Goal: Task Accomplishment & Management: Complete application form

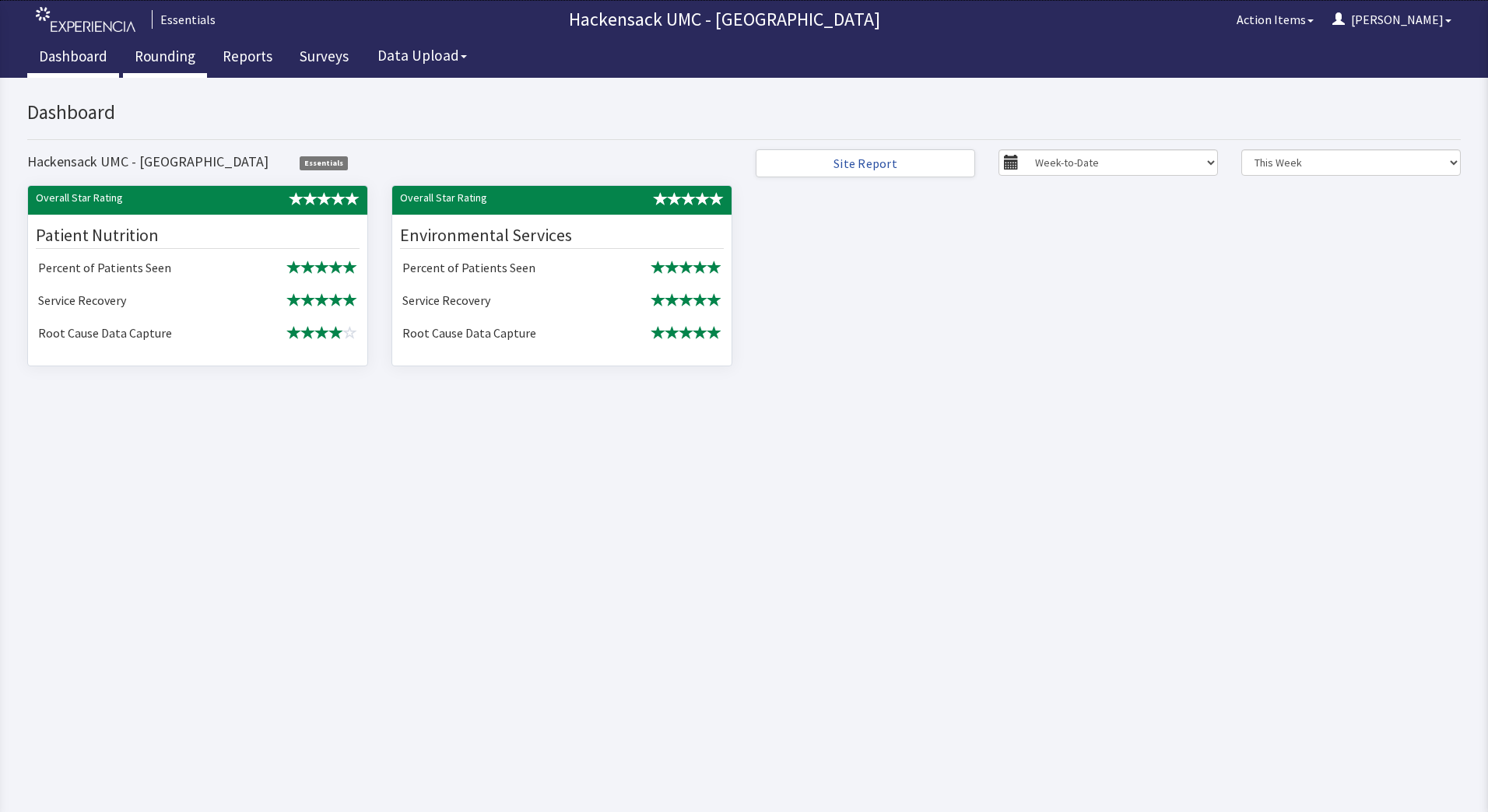
click at [161, 59] on link "Rounding" at bounding box center [165, 58] width 84 height 38
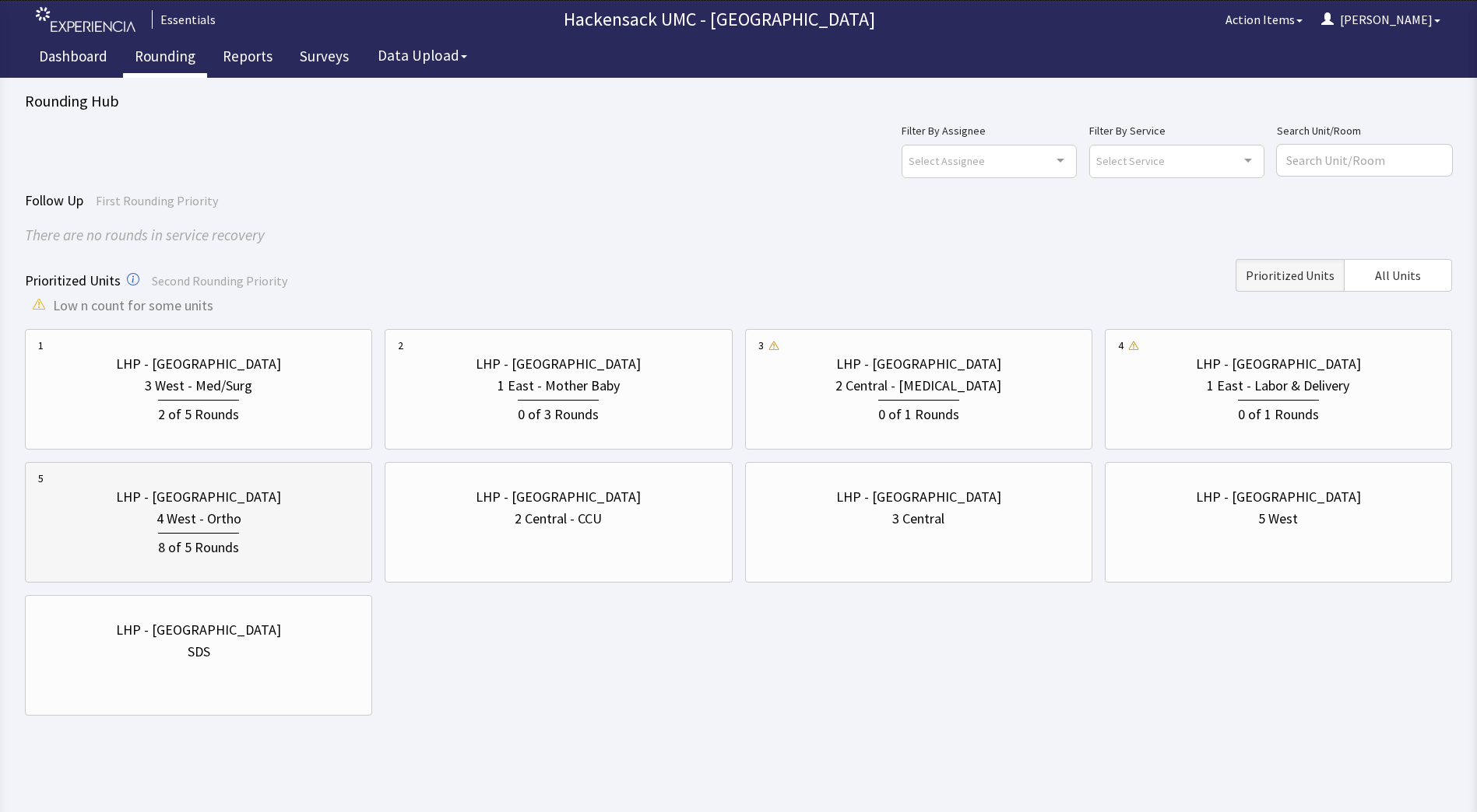
click at [203, 537] on div "8 of 5 Rounds" at bounding box center [199, 545] width 81 height 25
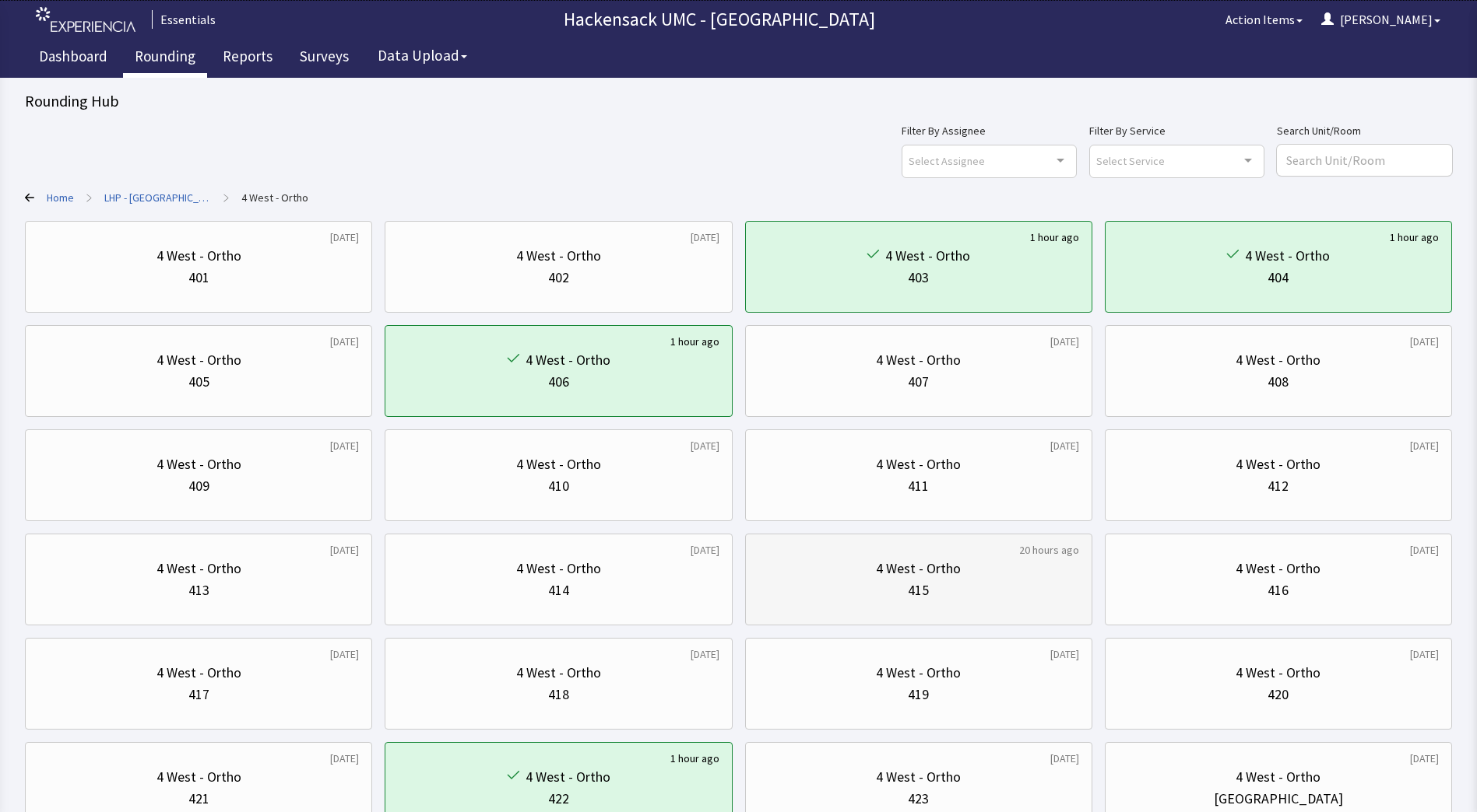
click at [943, 573] on div "4 West - Ortho" at bounding box center [918, 569] width 85 height 22
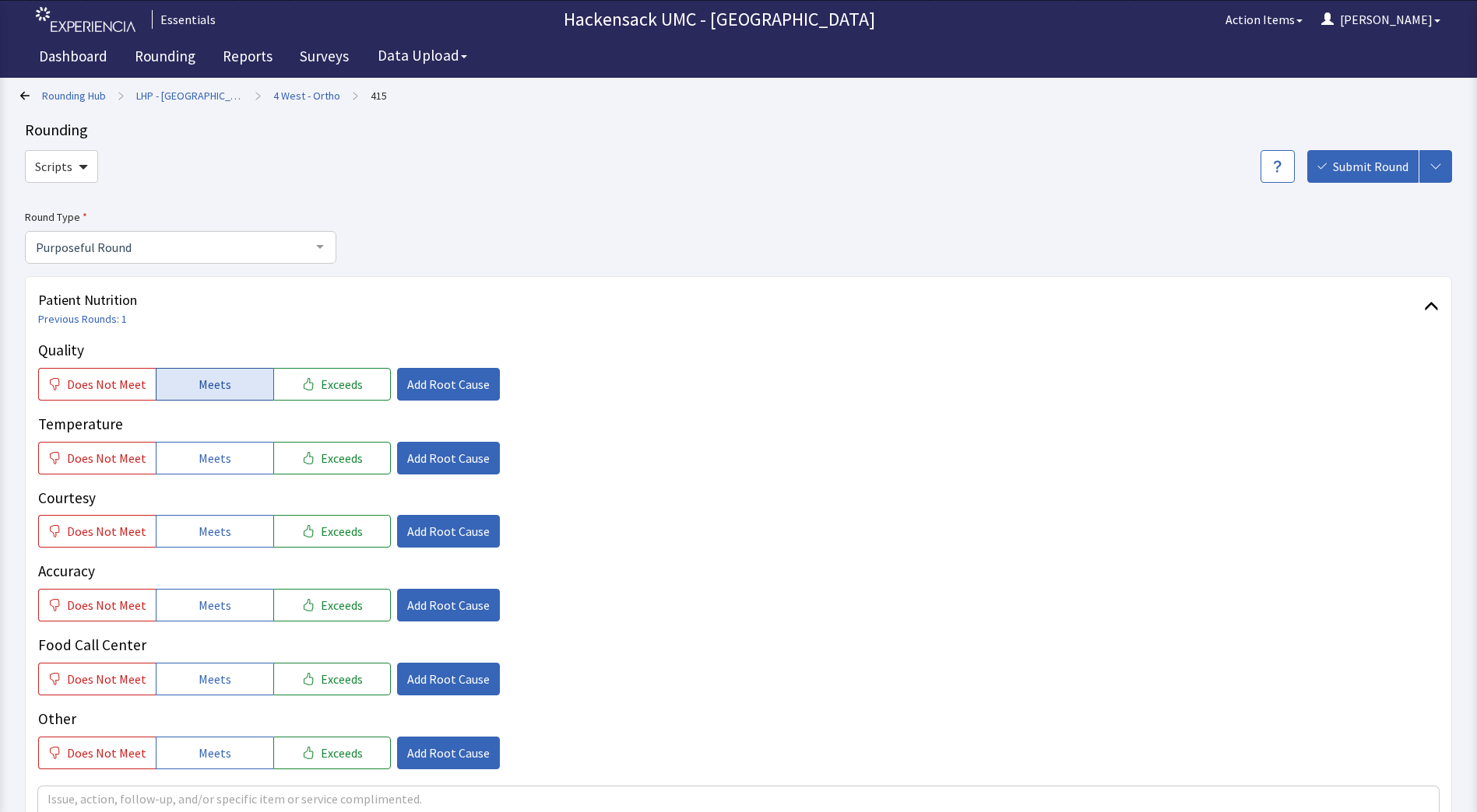
click at [222, 384] on span "Meets" at bounding box center [215, 384] width 32 height 18
click at [421, 382] on span "Add Root Cause" at bounding box center [448, 384] width 82 height 18
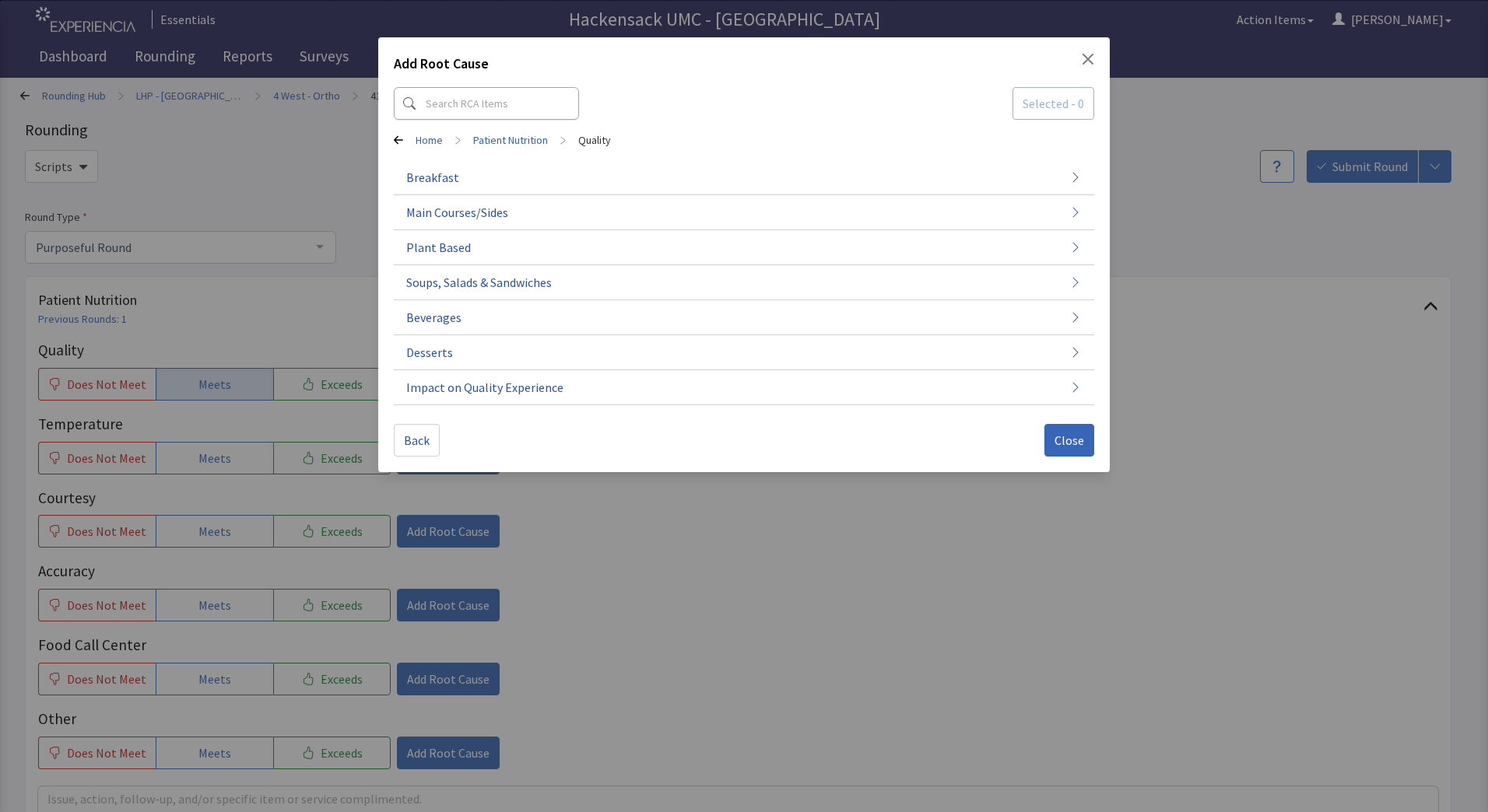
click at [1086, 70] on div "Add Root Cause" at bounding box center [744, 66] width 700 height 28
click at [1091, 60] on icon "Close" at bounding box center [1088, 59] width 12 height 12
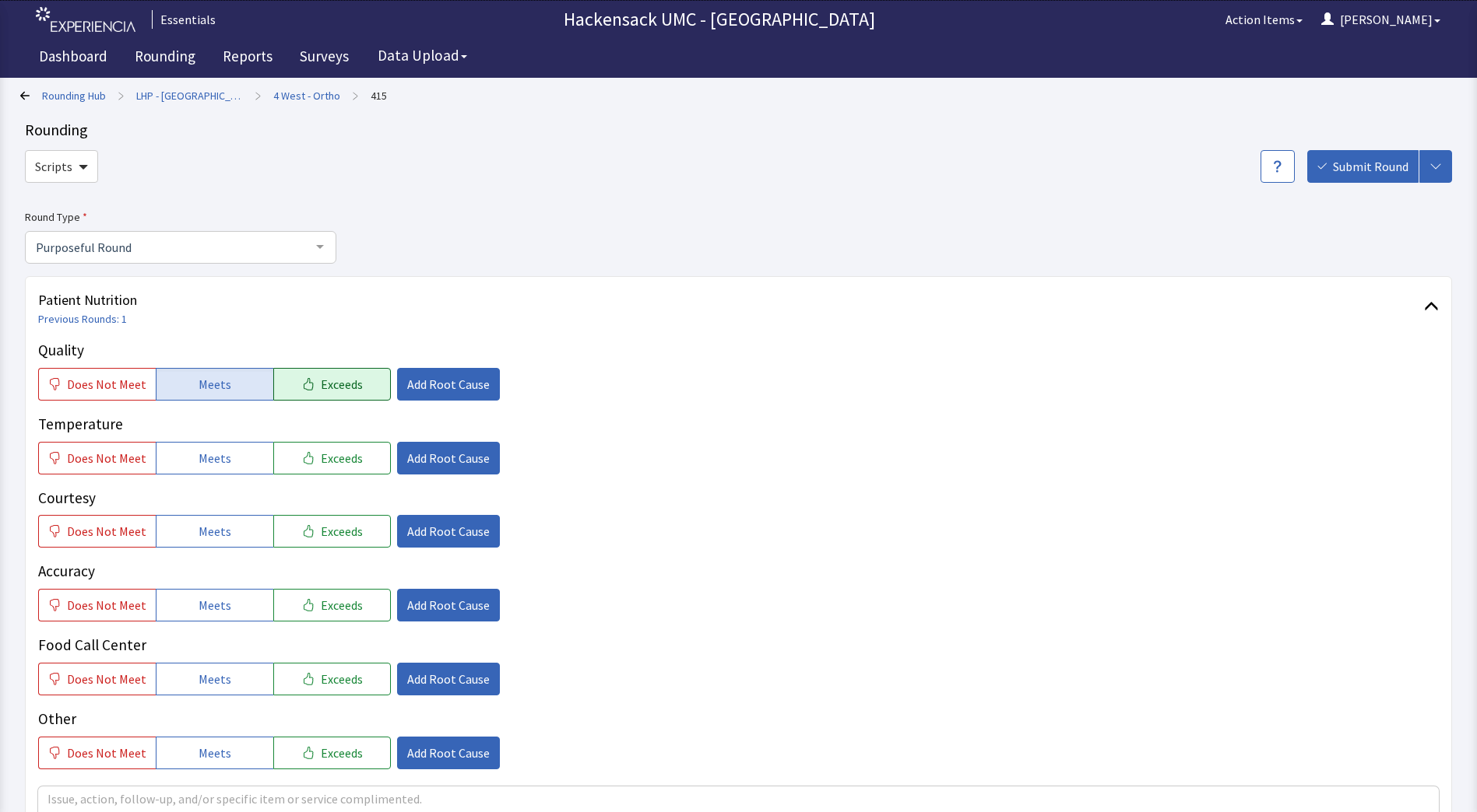
click at [342, 396] on button "Exceeds" at bounding box center [332, 384] width 117 height 32
click at [443, 392] on span "Add Root Cause" at bounding box center [448, 384] width 82 height 18
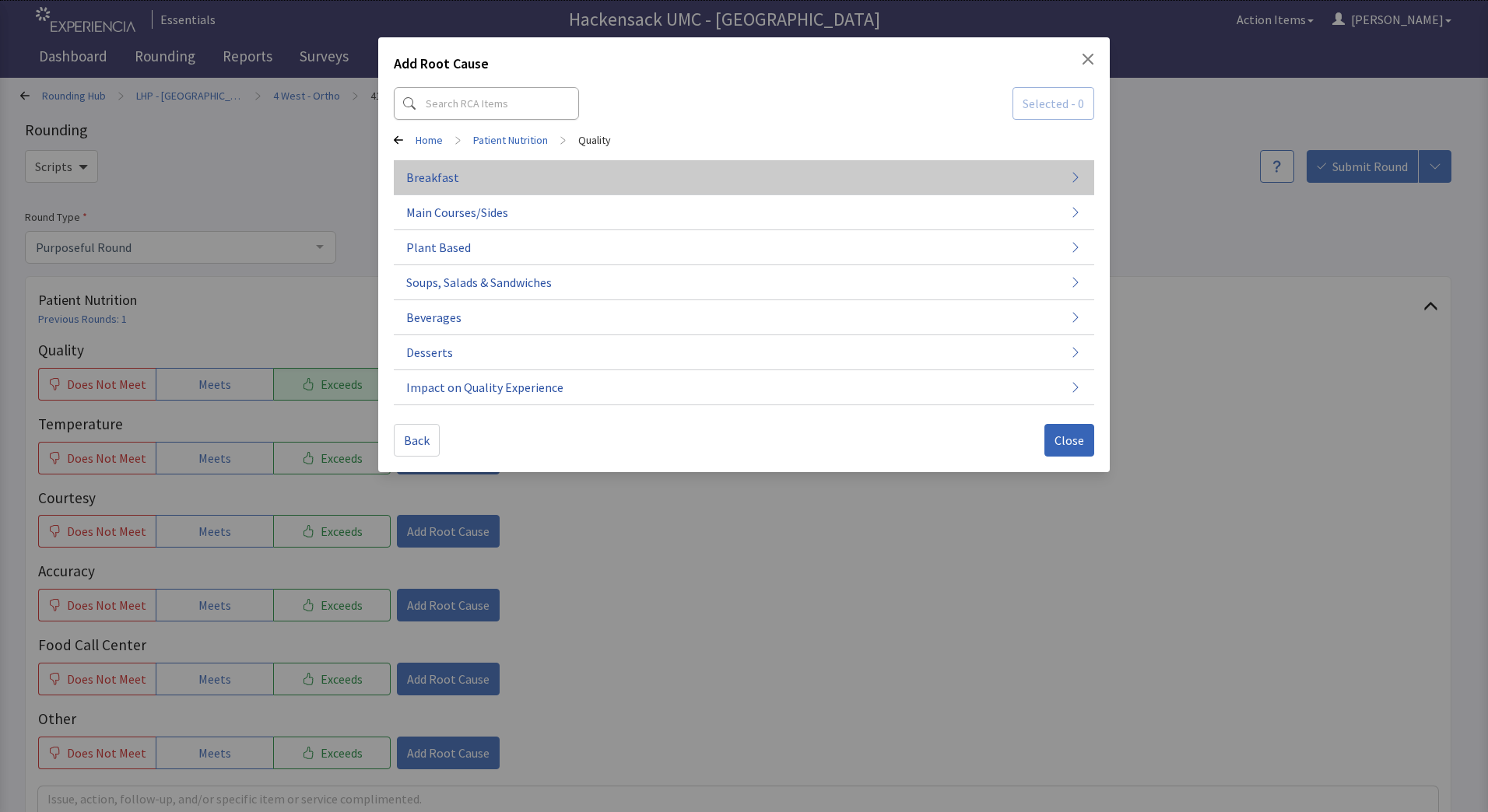
click at [488, 178] on button "Breakfast" at bounding box center [744, 178] width 700 height 35
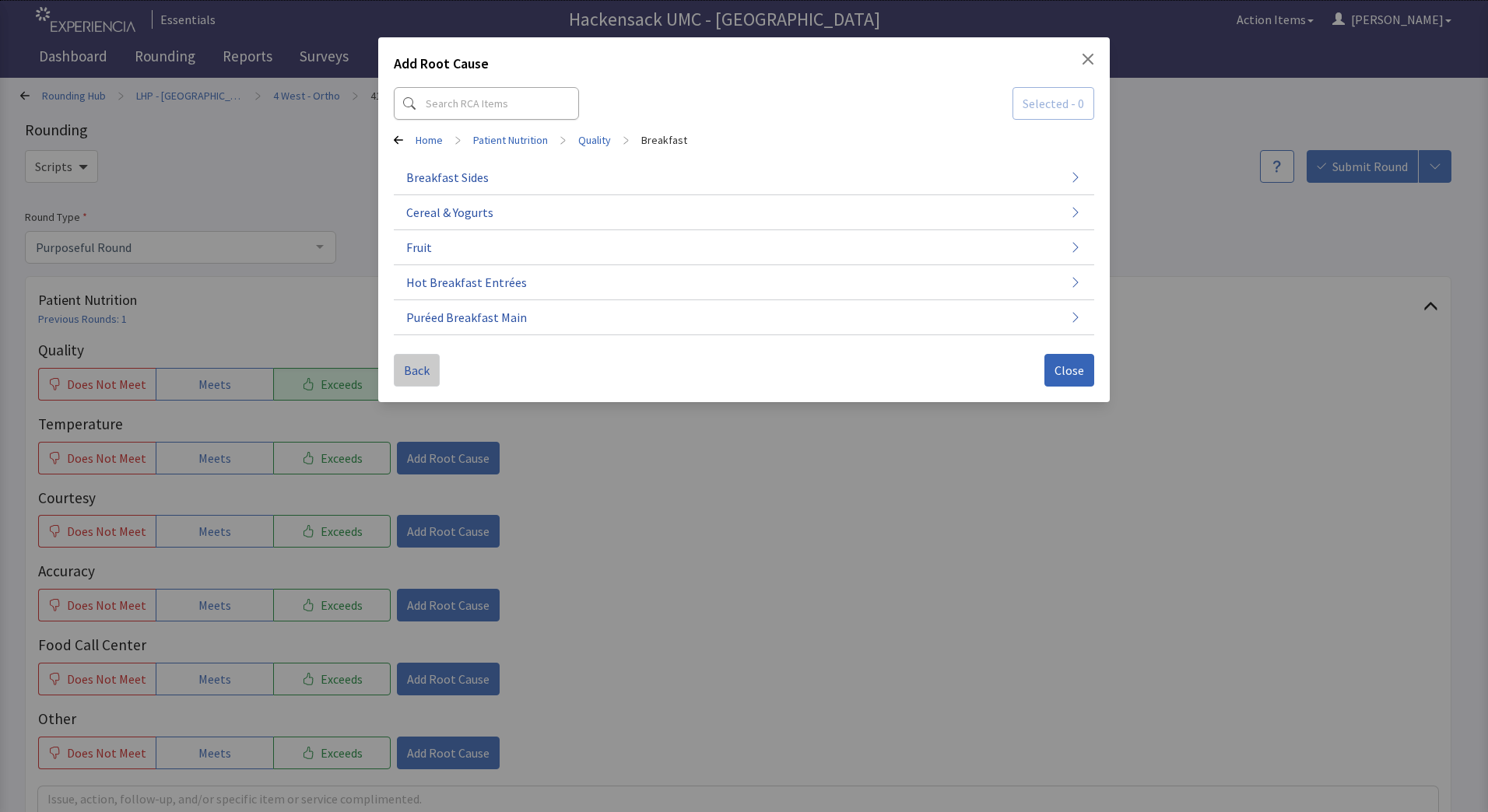
click at [416, 375] on span "Back" at bounding box center [416, 370] width 25 height 18
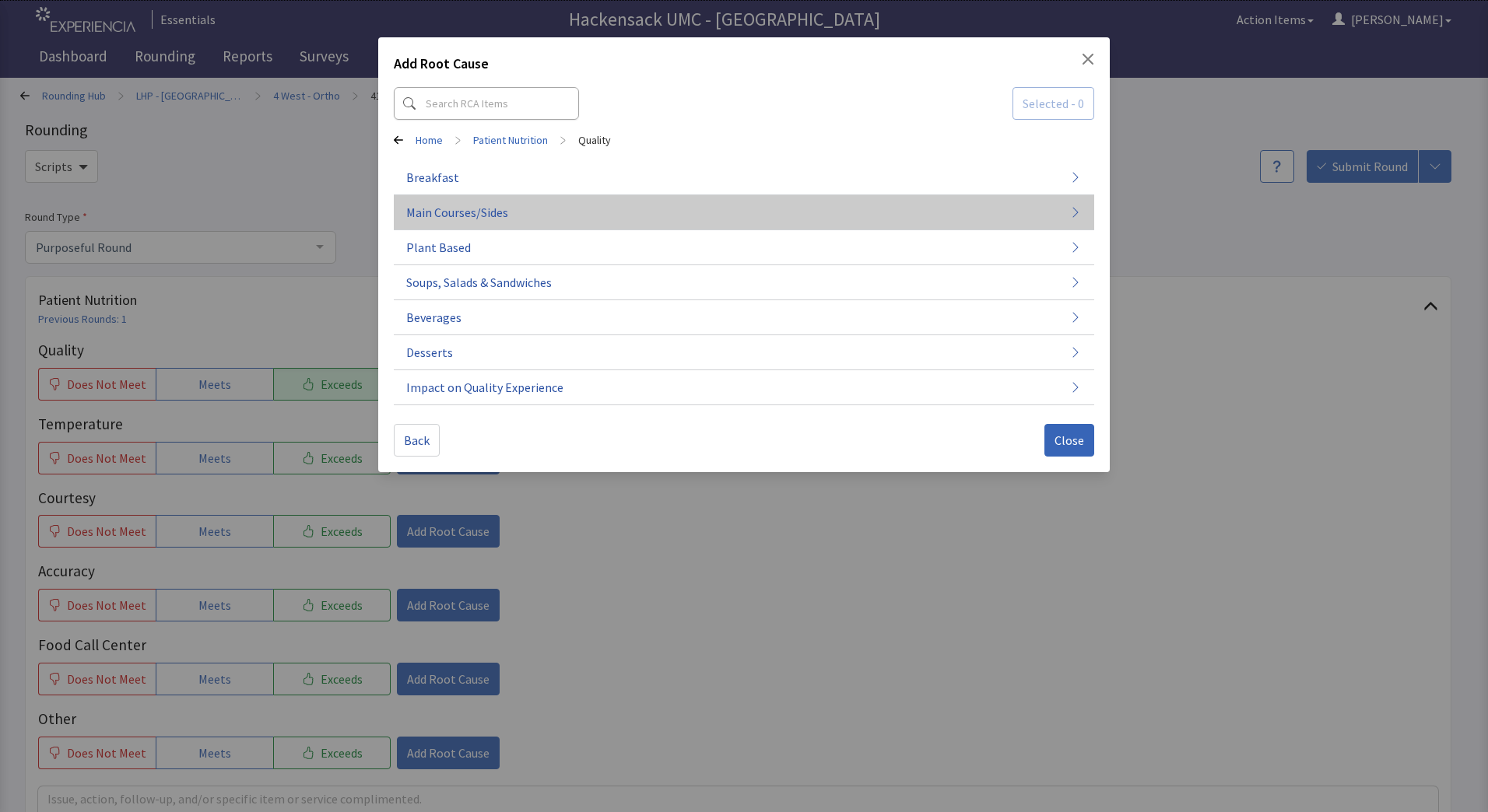
click at [468, 213] on span "Main Courses/Sides" at bounding box center [457, 212] width 102 height 18
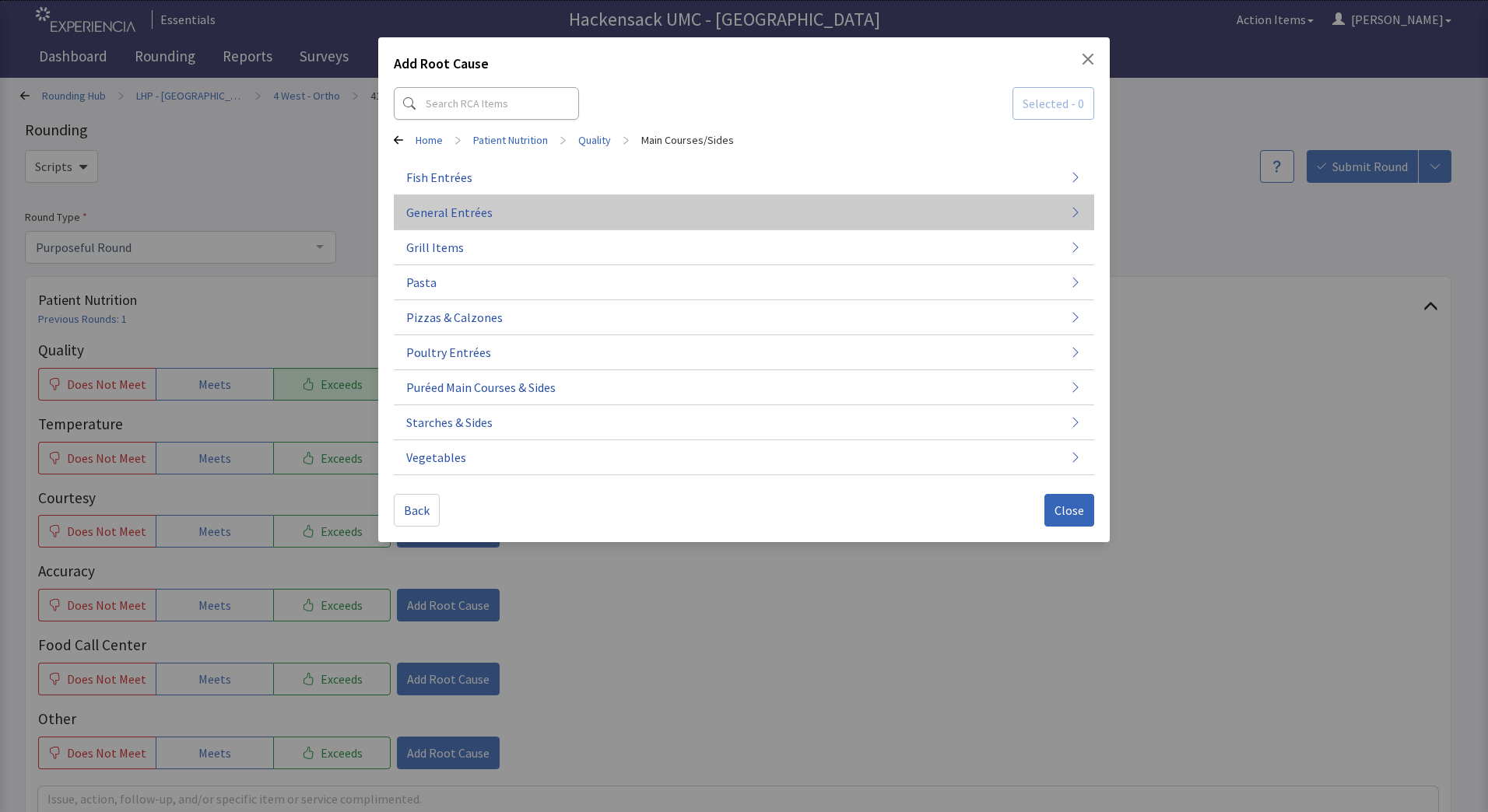
click at [476, 214] on span "General Entrées" at bounding box center [449, 212] width 87 height 18
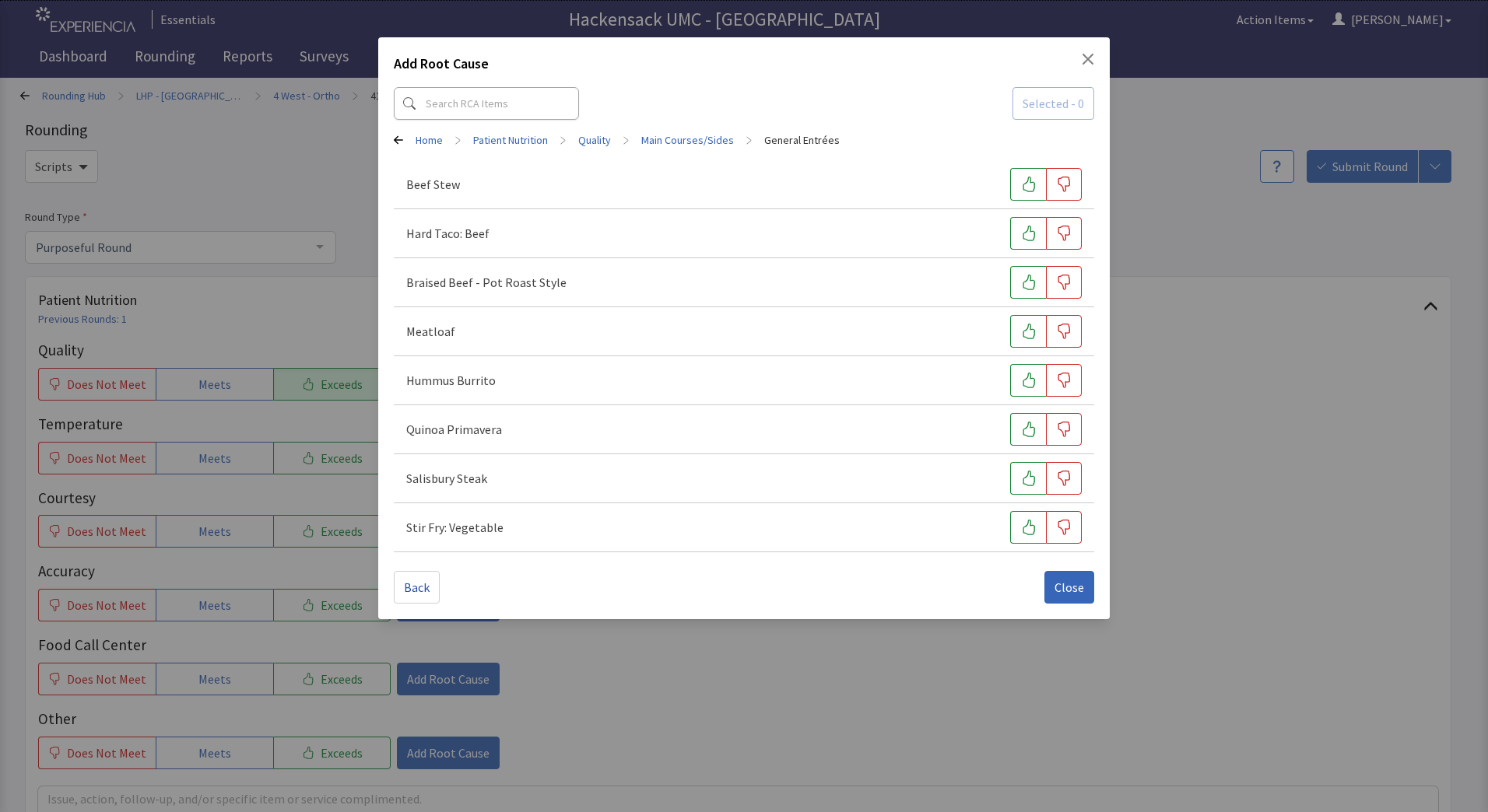
click at [397, 136] on icon at bounding box center [398, 141] width 10 height 9
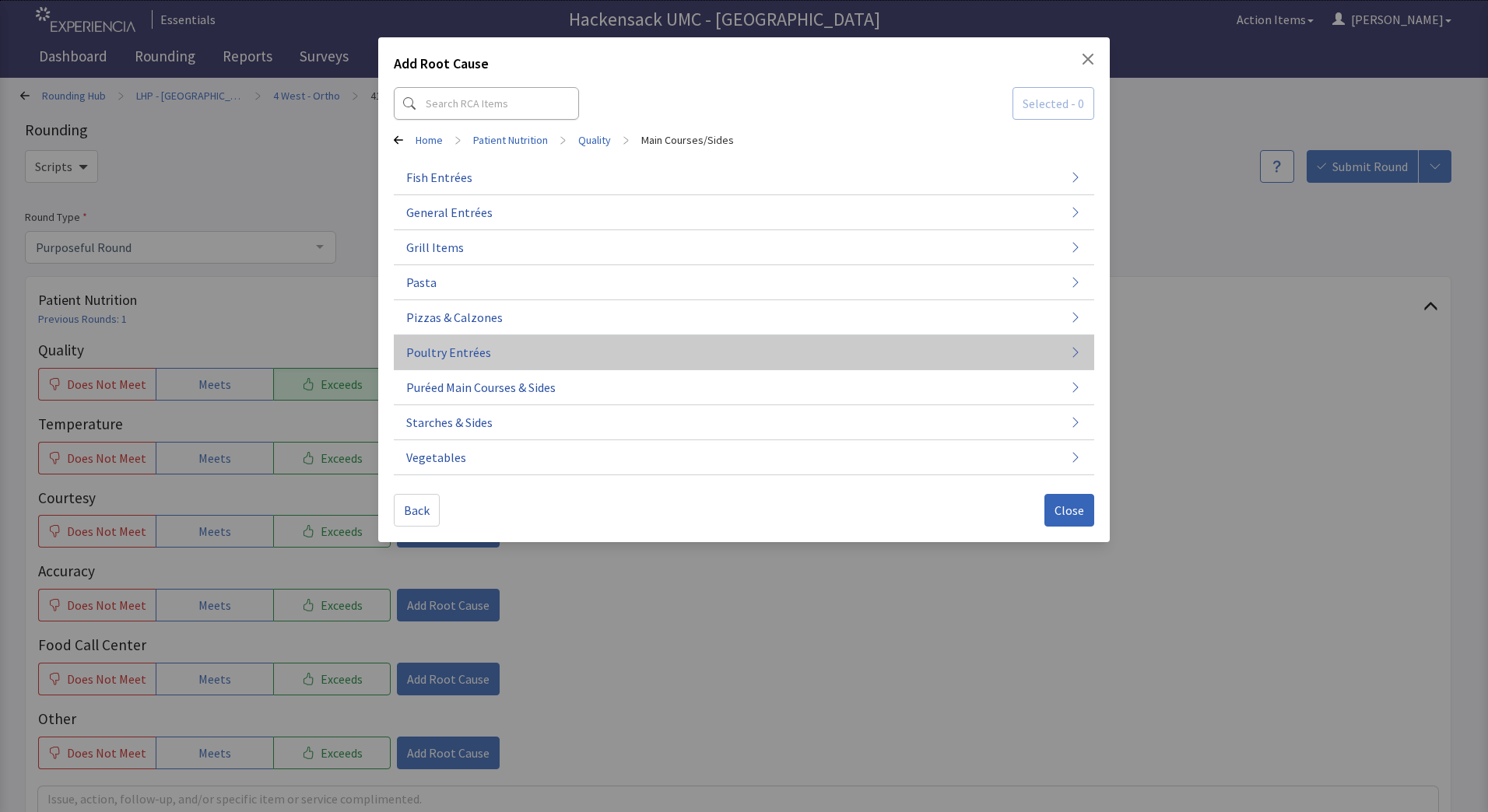
click at [479, 349] on span "Poultry Entrées" at bounding box center [448, 352] width 85 height 18
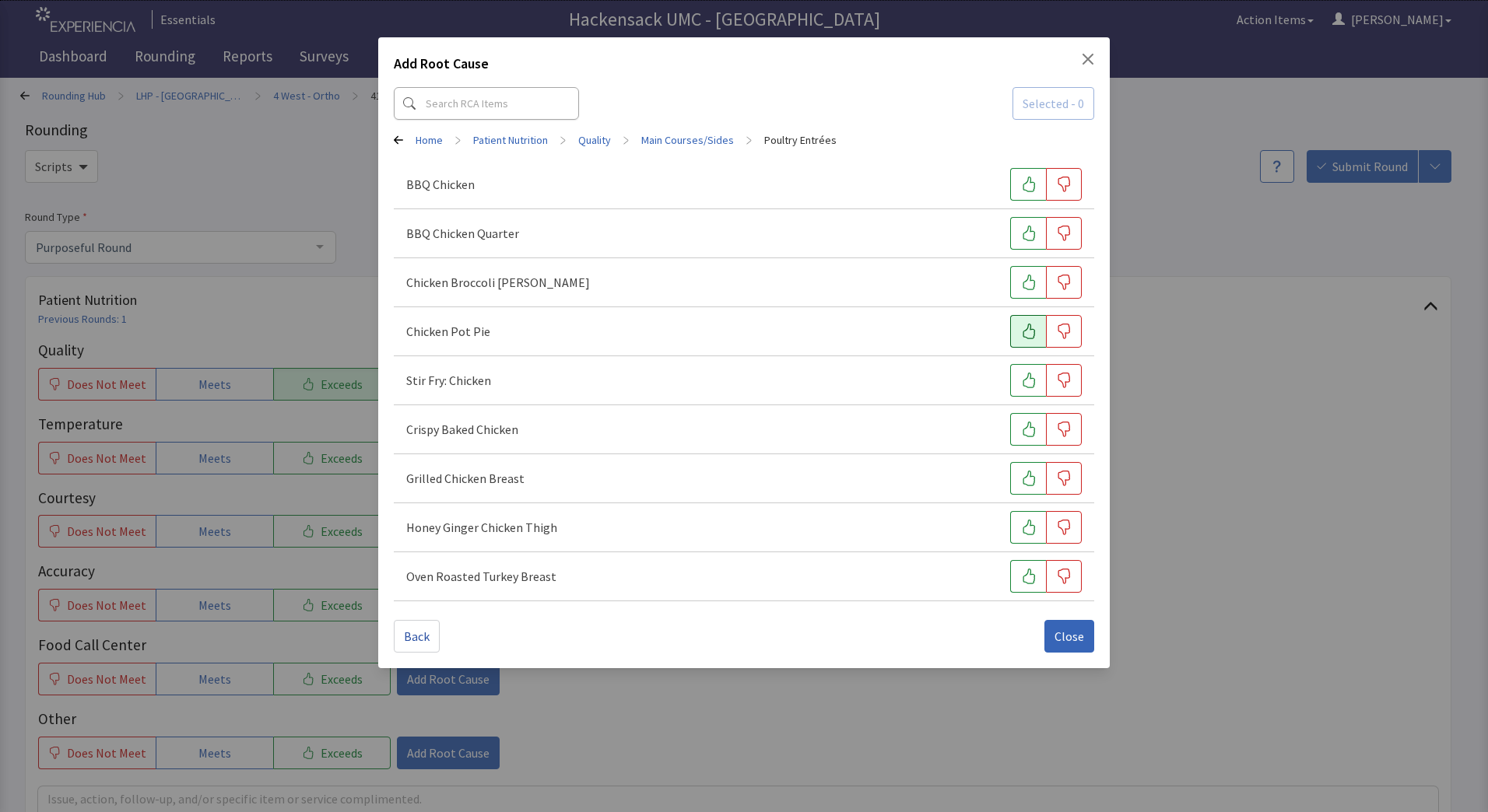
click at [1031, 329] on icon "button" at bounding box center [1028, 332] width 12 height 16
click at [1065, 629] on span "Close" at bounding box center [1070, 636] width 30 height 18
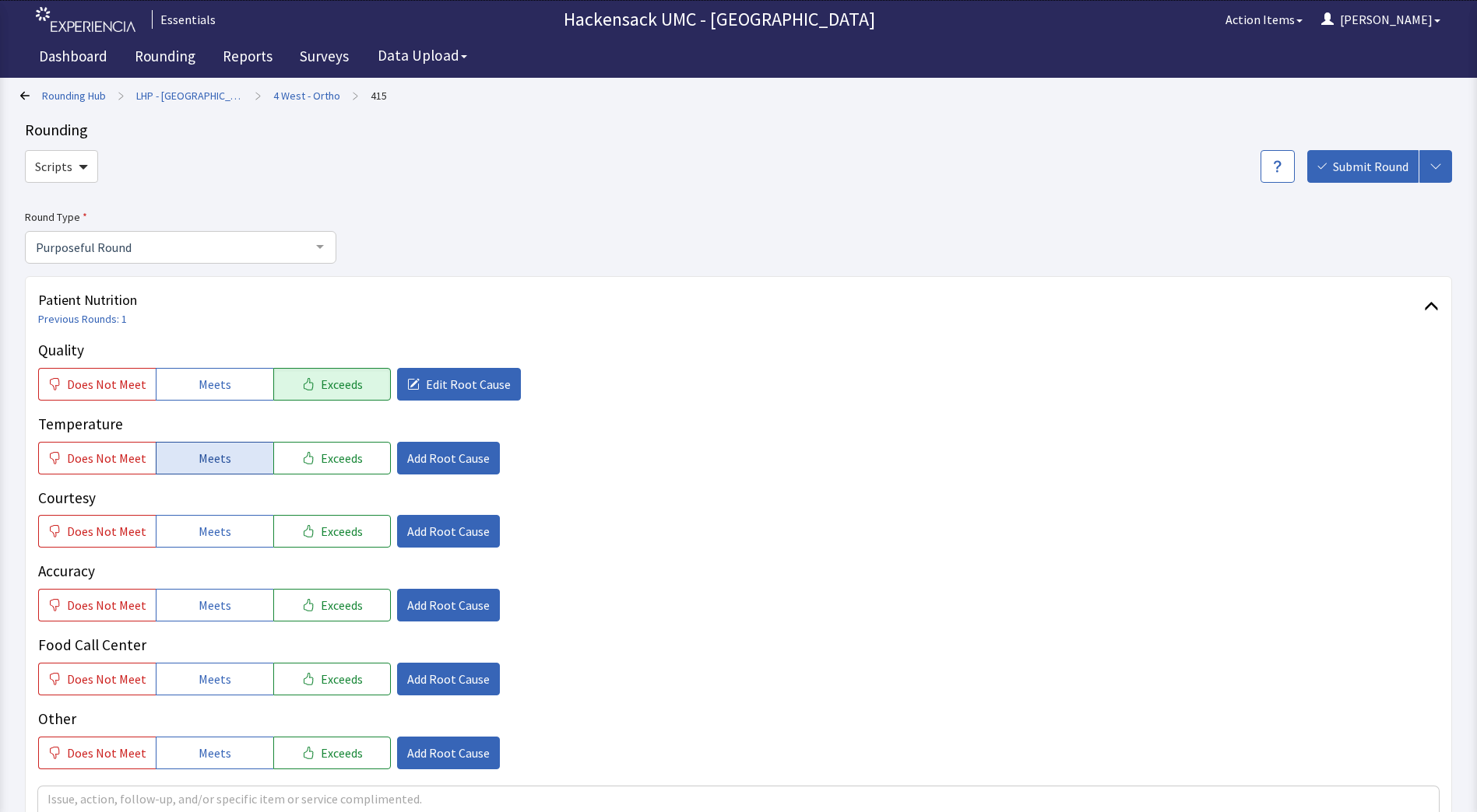
click at [236, 470] on button "Meets" at bounding box center [215, 458] width 117 height 32
click at [226, 544] on button "Meets" at bounding box center [215, 531] width 117 height 32
click at [206, 606] on span "Meets" at bounding box center [215, 605] width 32 height 18
click at [207, 684] on span "Meets" at bounding box center [215, 679] width 32 height 18
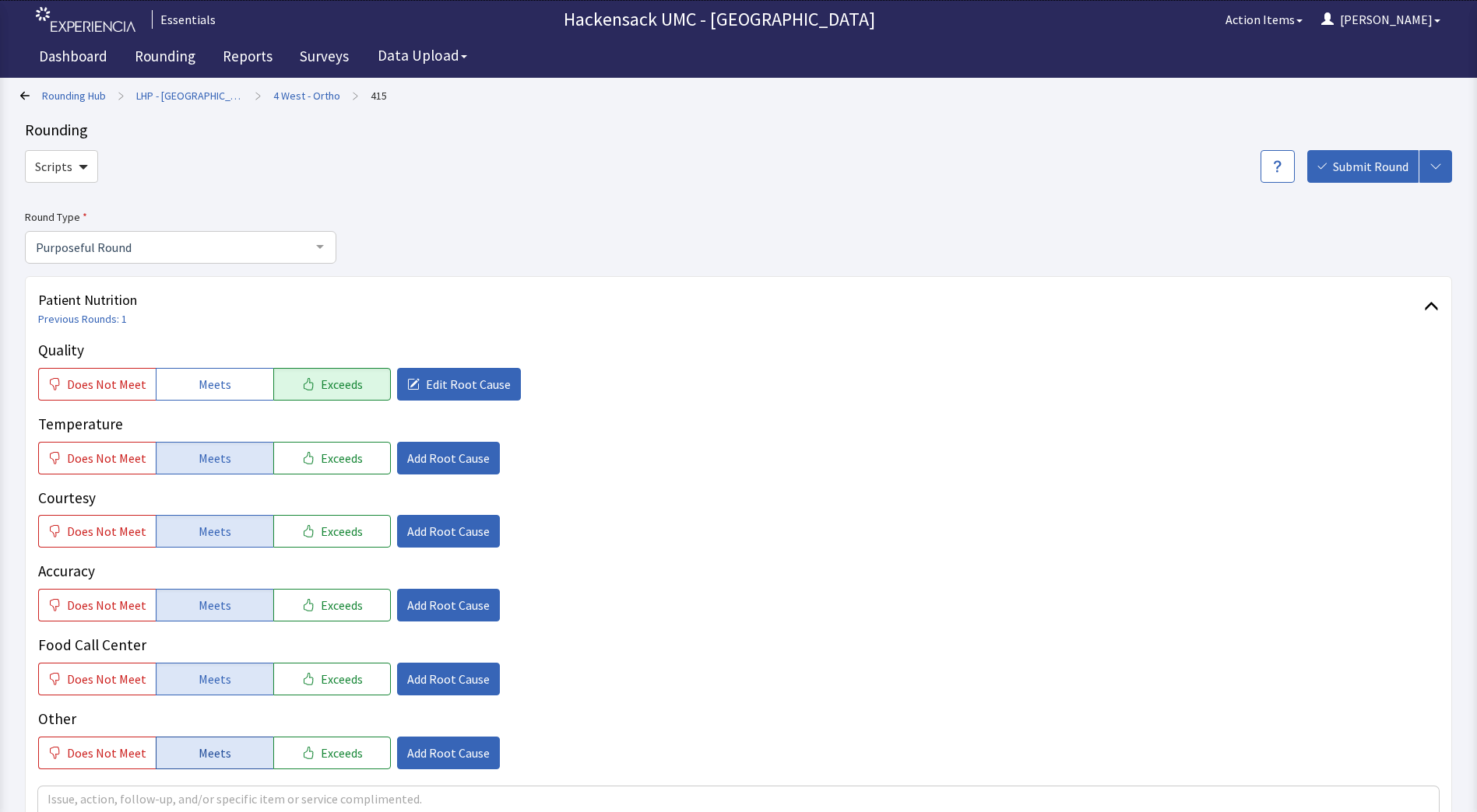
click at [208, 751] on span "Meets" at bounding box center [215, 752] width 32 height 18
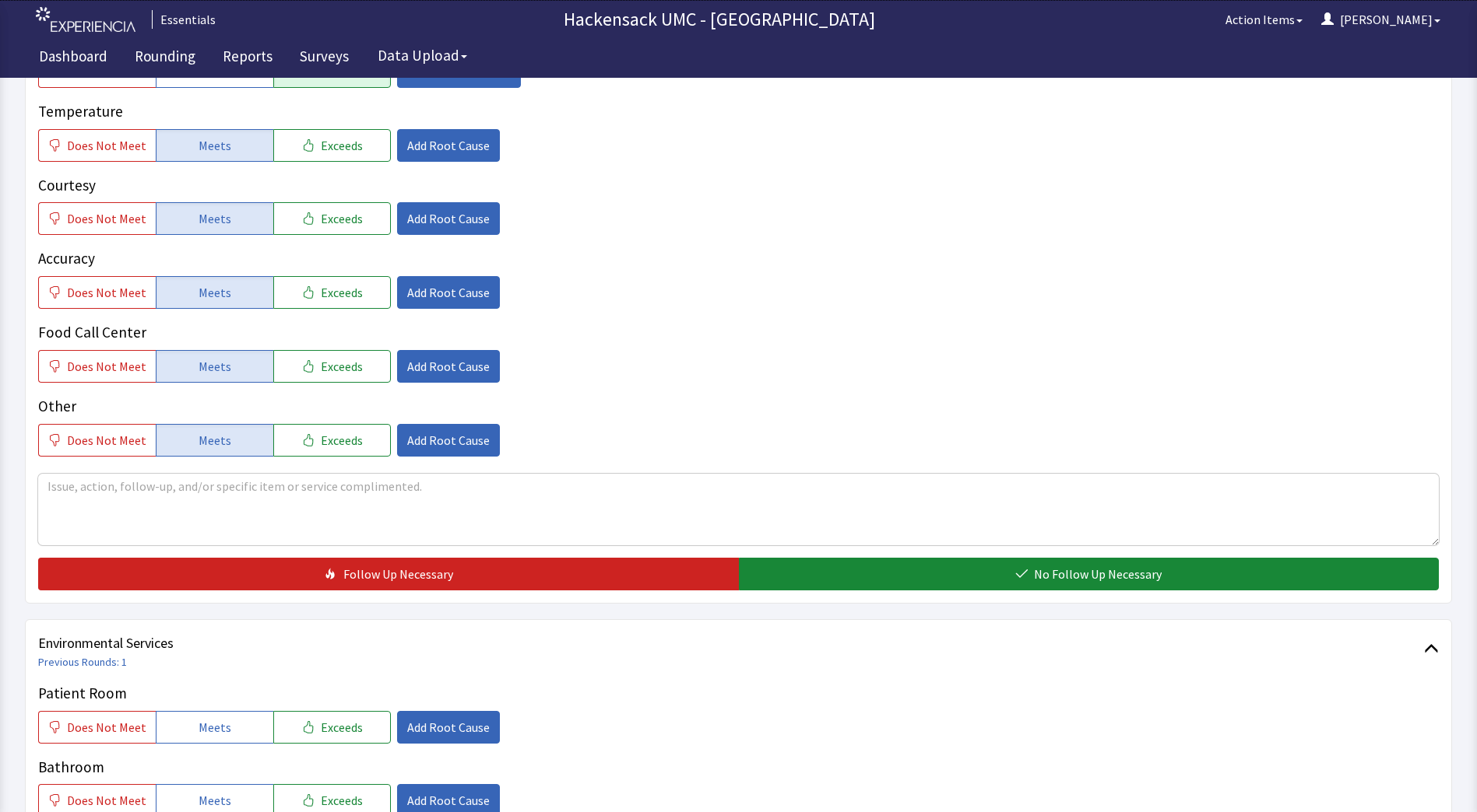
scroll to position [314, 0]
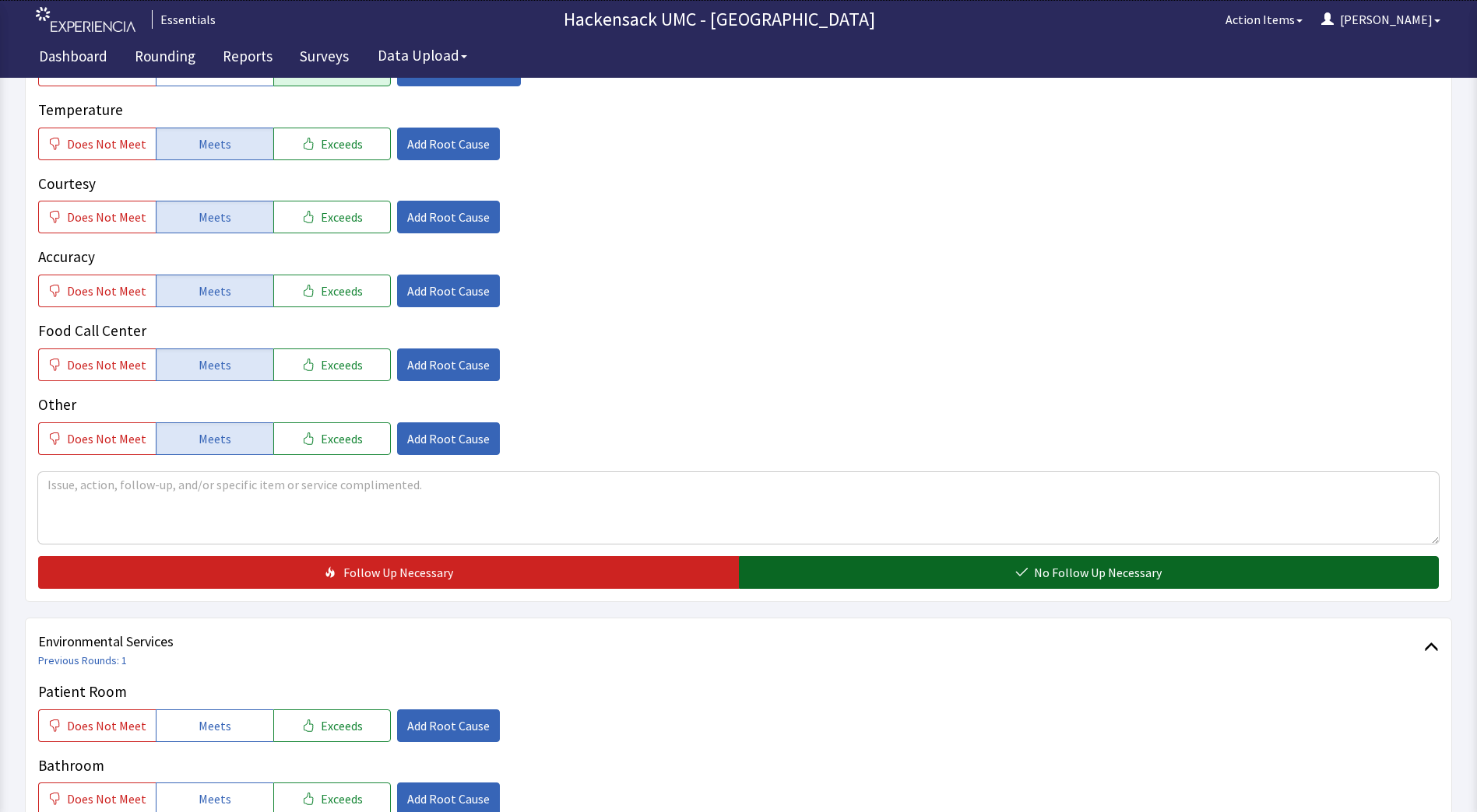
click at [826, 564] on button "No Follow Up Necessary" at bounding box center [1089, 572] width 700 height 32
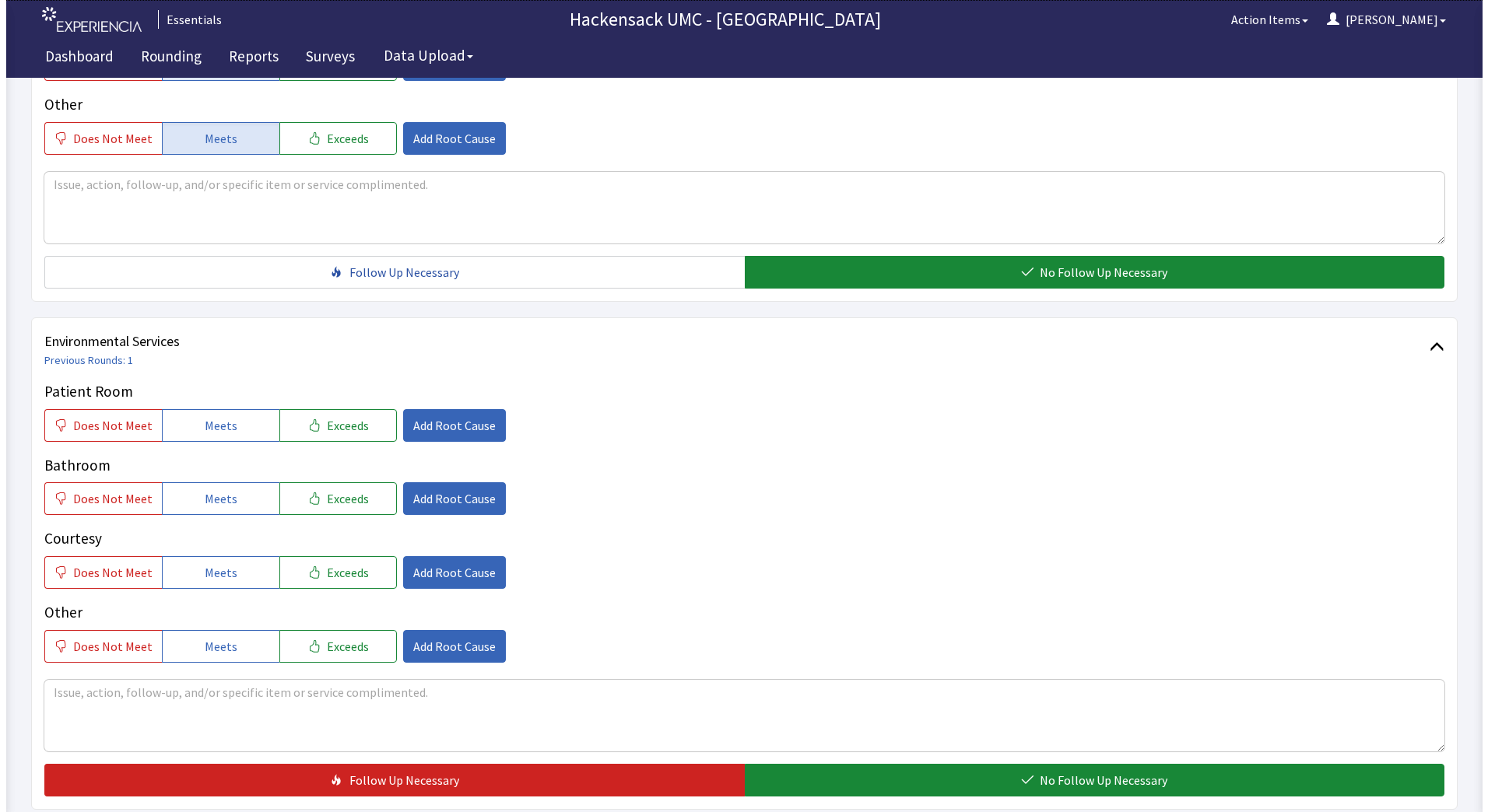
scroll to position [637, 0]
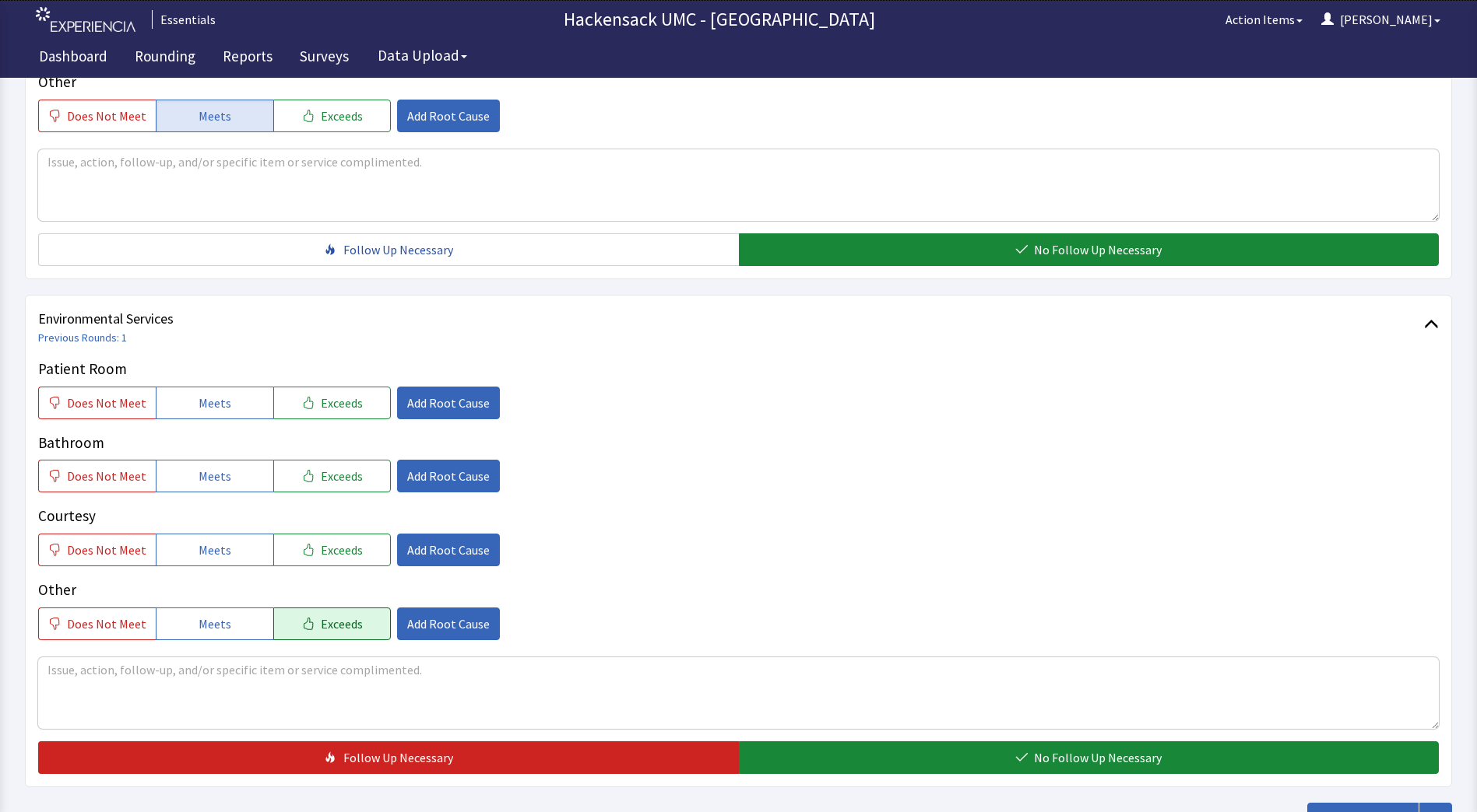
click at [348, 623] on span "Exceeds" at bounding box center [341, 623] width 42 height 18
click at [439, 632] on span "Add Root Cause" at bounding box center [448, 623] width 82 height 18
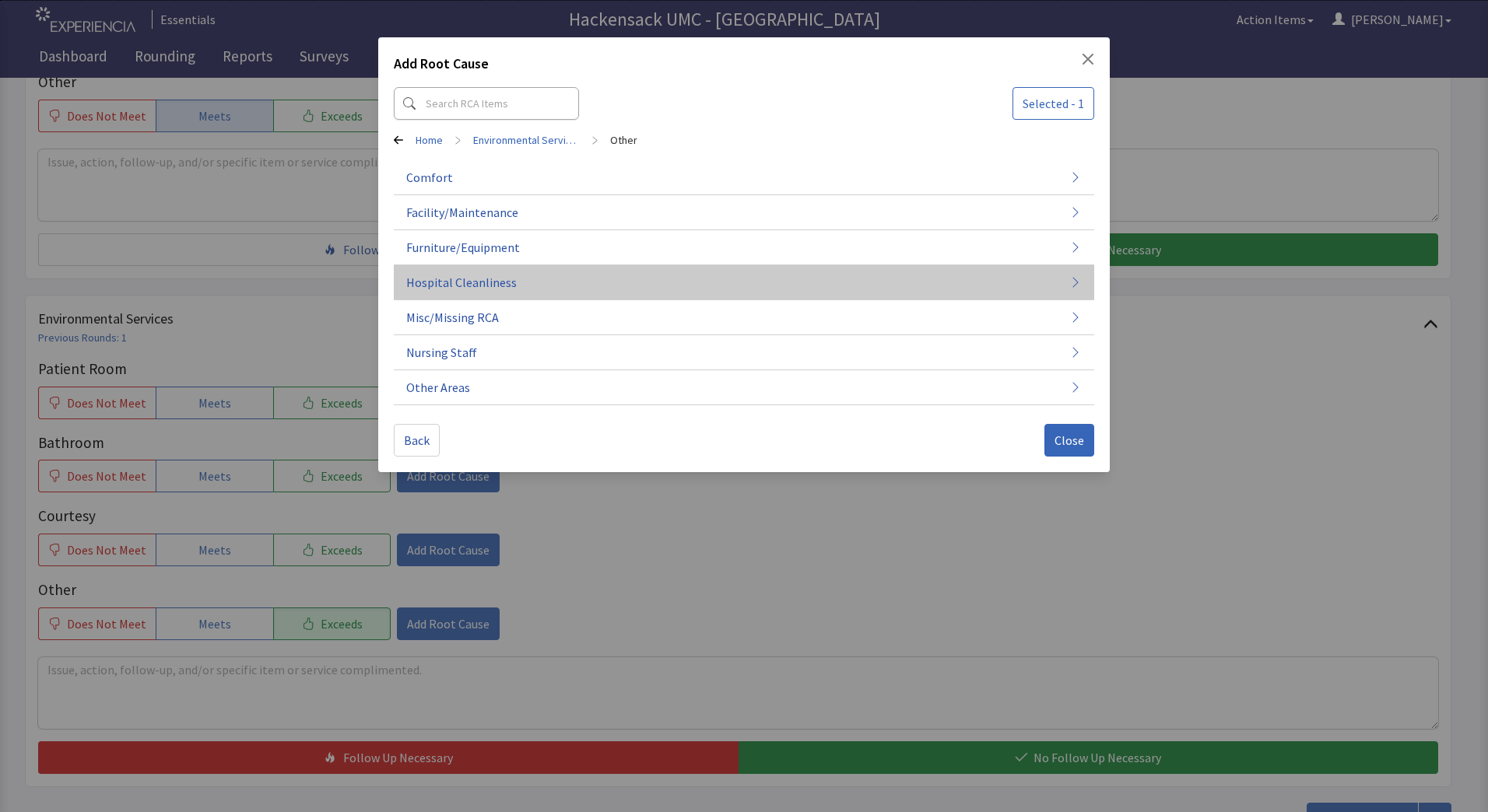
click at [577, 292] on button "Hospital Cleanliness" at bounding box center [744, 283] width 700 height 35
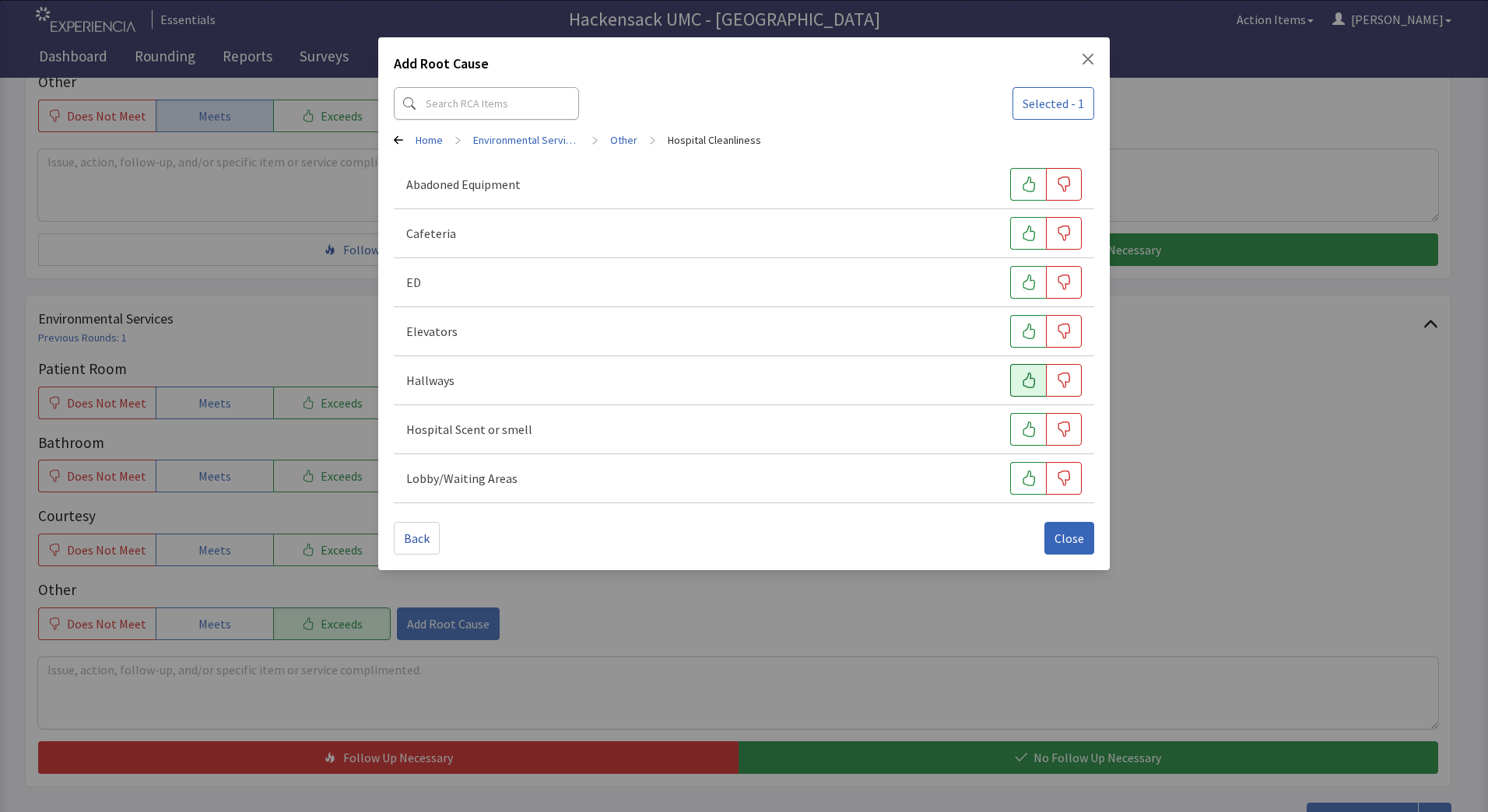
click at [1035, 386] on icon "button" at bounding box center [1029, 381] width 16 height 16
click at [1032, 480] on icon "button" at bounding box center [1029, 479] width 16 height 16
click at [1055, 536] on button "Close" at bounding box center [1069, 538] width 50 height 32
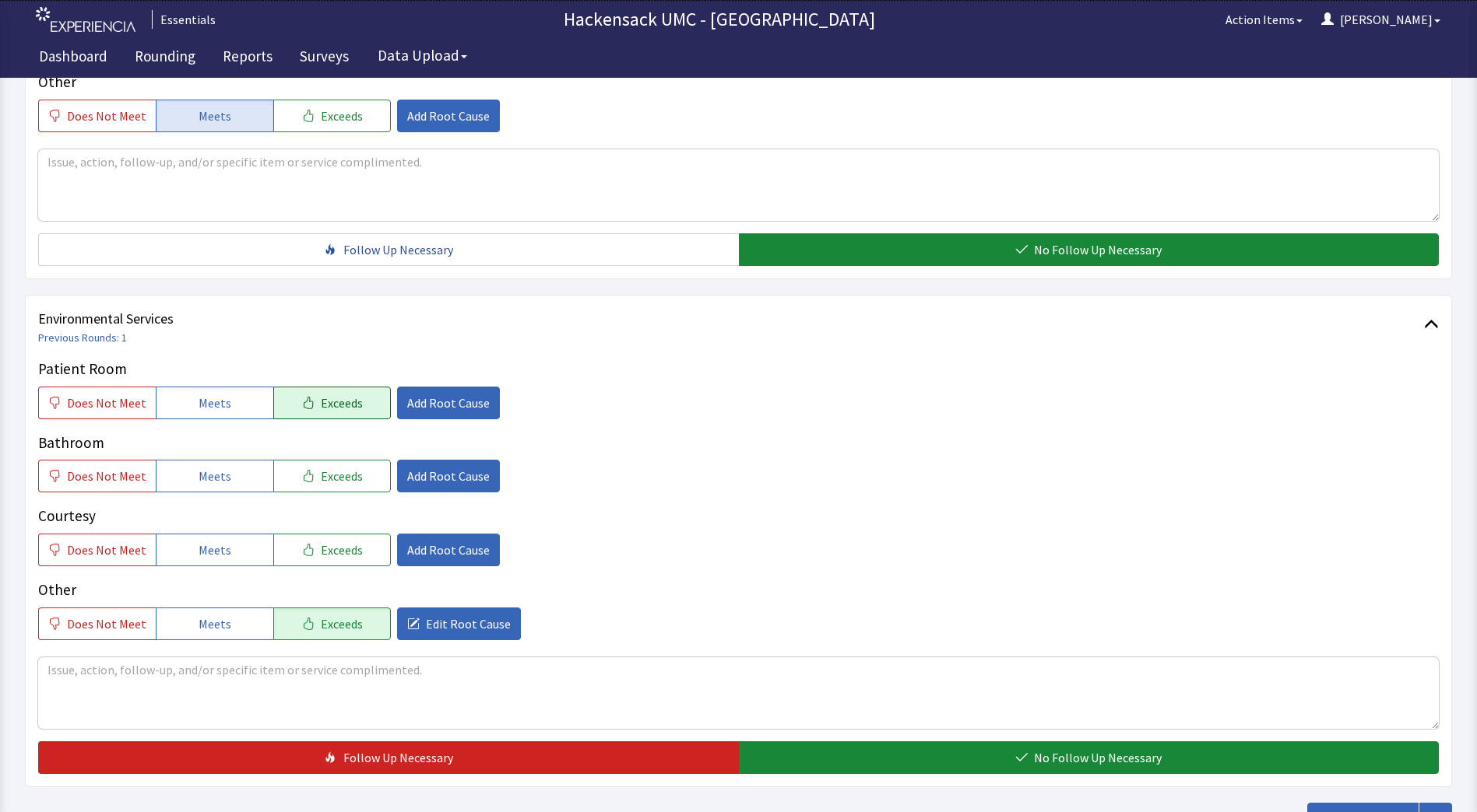
click at [328, 410] on span "Exceeds" at bounding box center [341, 402] width 42 height 18
click at [226, 405] on button "Meets" at bounding box center [215, 402] width 117 height 32
click at [98, 403] on span "Does Not Meet" at bounding box center [106, 402] width 80 height 18
click at [429, 403] on span "Add Root Cause" at bounding box center [448, 402] width 82 height 18
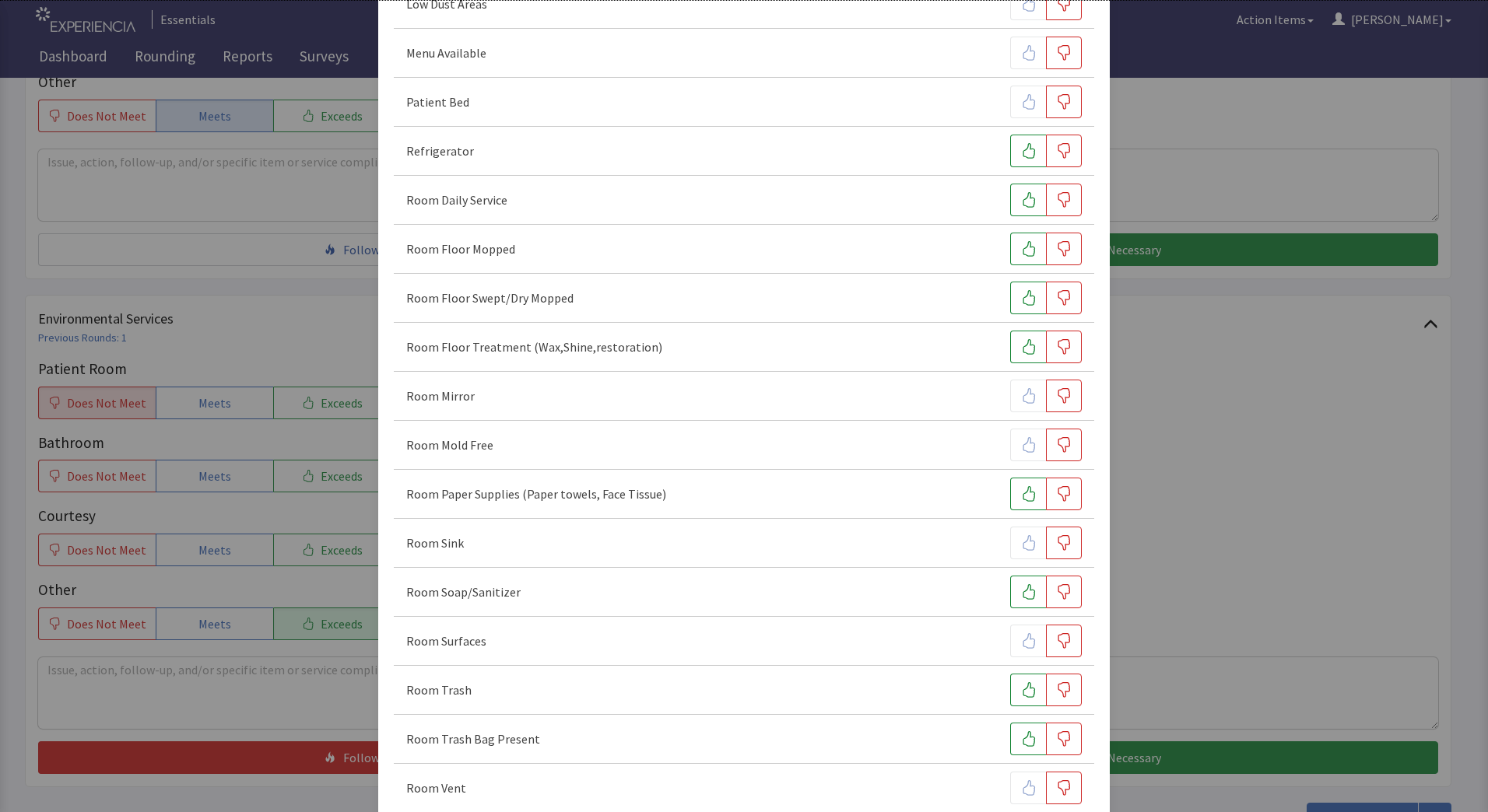
scroll to position [543, 0]
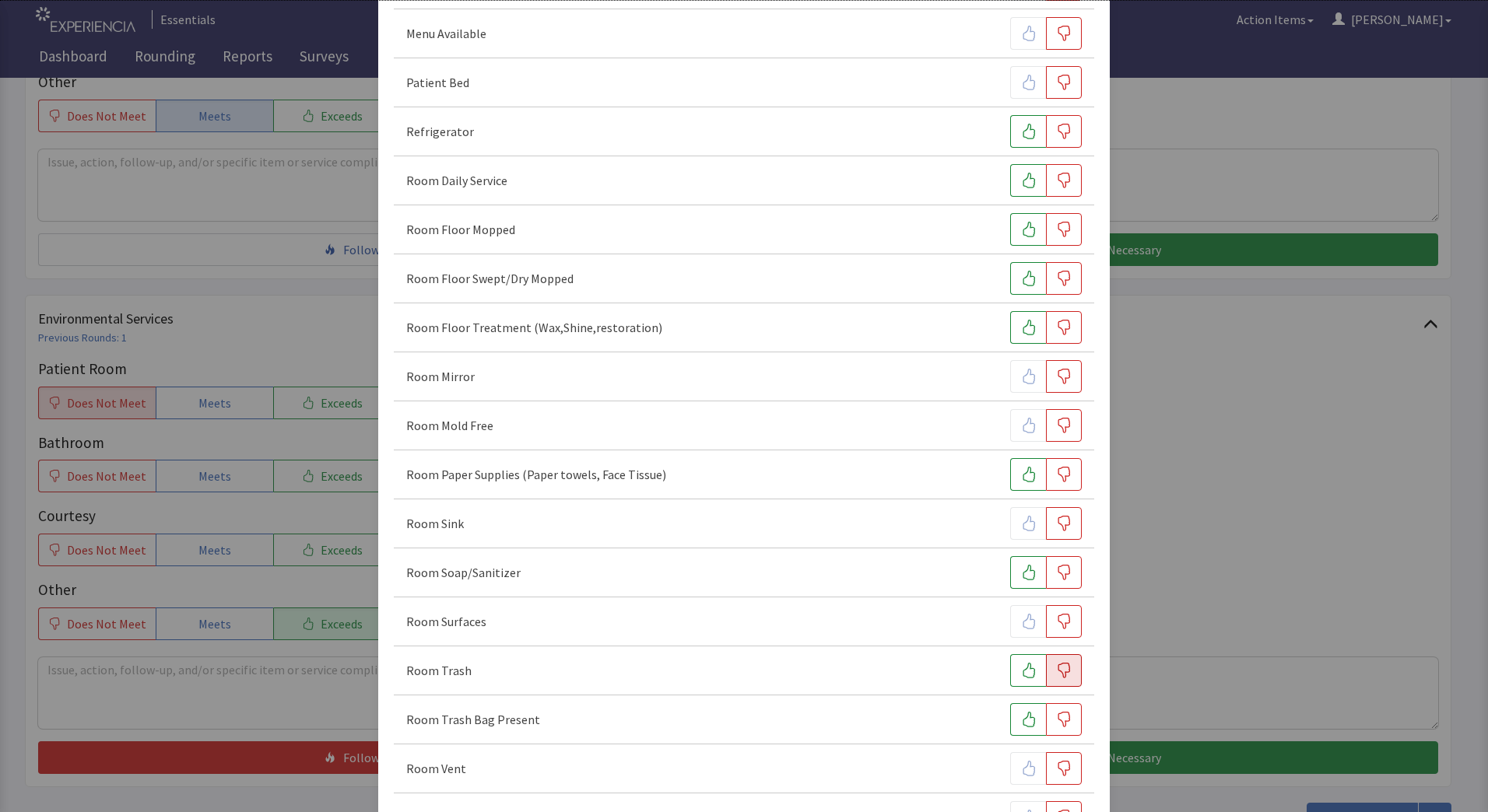
click at [1056, 669] on icon "button" at bounding box center [1064, 671] width 16 height 16
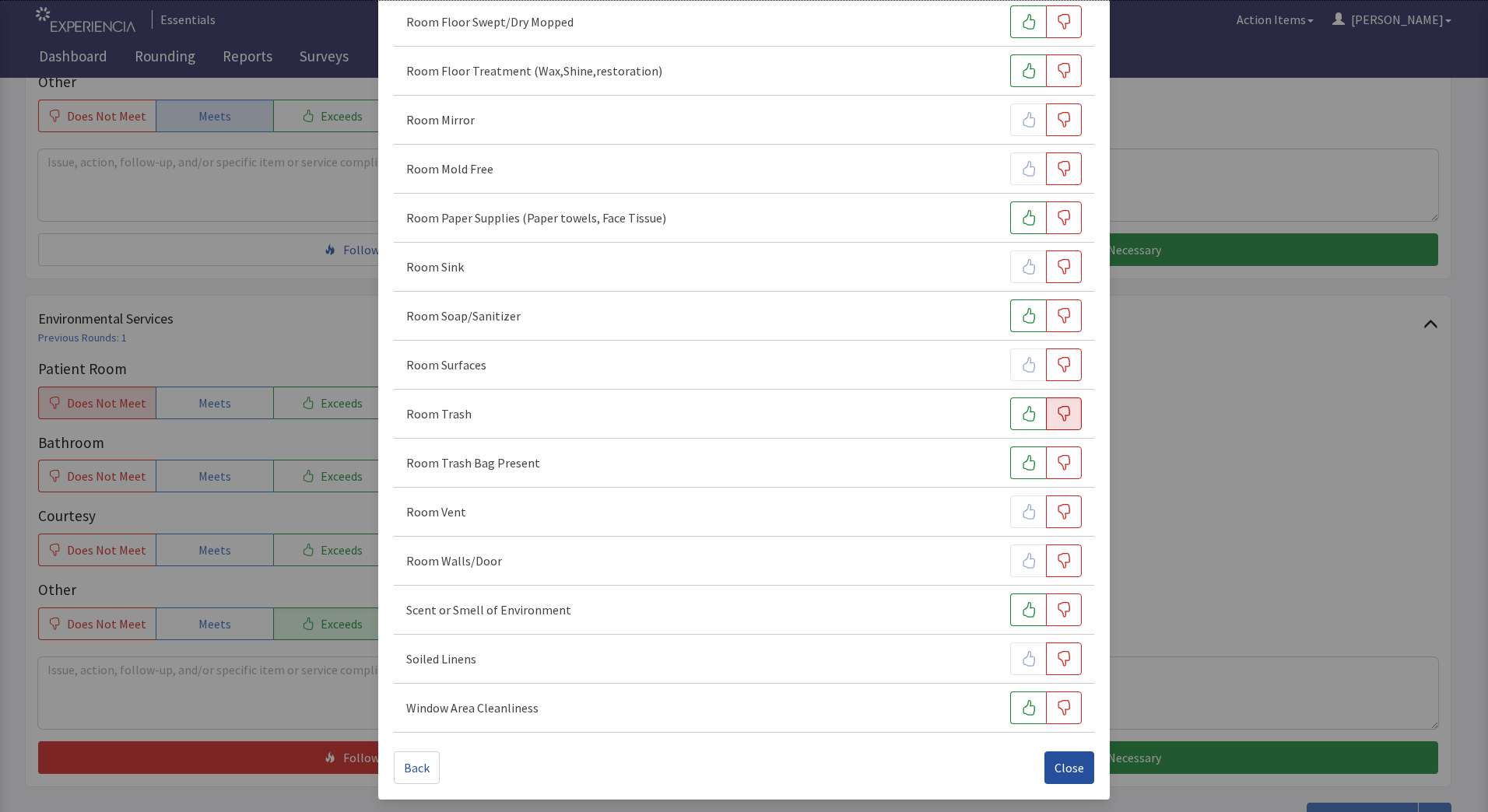
click at [1064, 770] on span "Close" at bounding box center [1070, 767] width 30 height 18
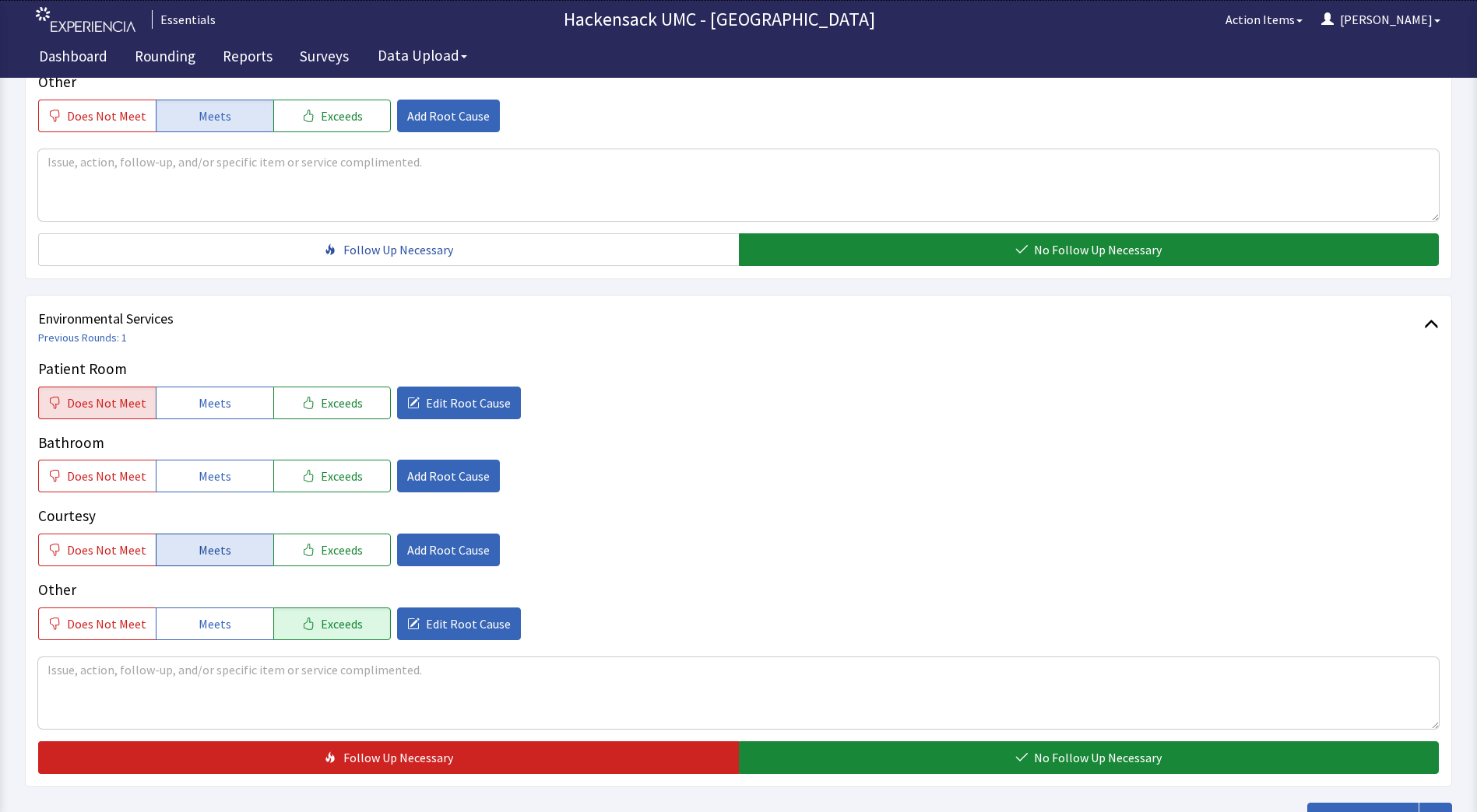
click at [213, 556] on span "Meets" at bounding box center [215, 550] width 32 height 18
click at [234, 486] on button "Meets" at bounding box center [215, 475] width 117 height 32
click at [320, 550] on span "Exceeds" at bounding box center [341, 550] width 42 height 18
click at [444, 550] on span "Add Root Cause" at bounding box center [448, 550] width 82 height 18
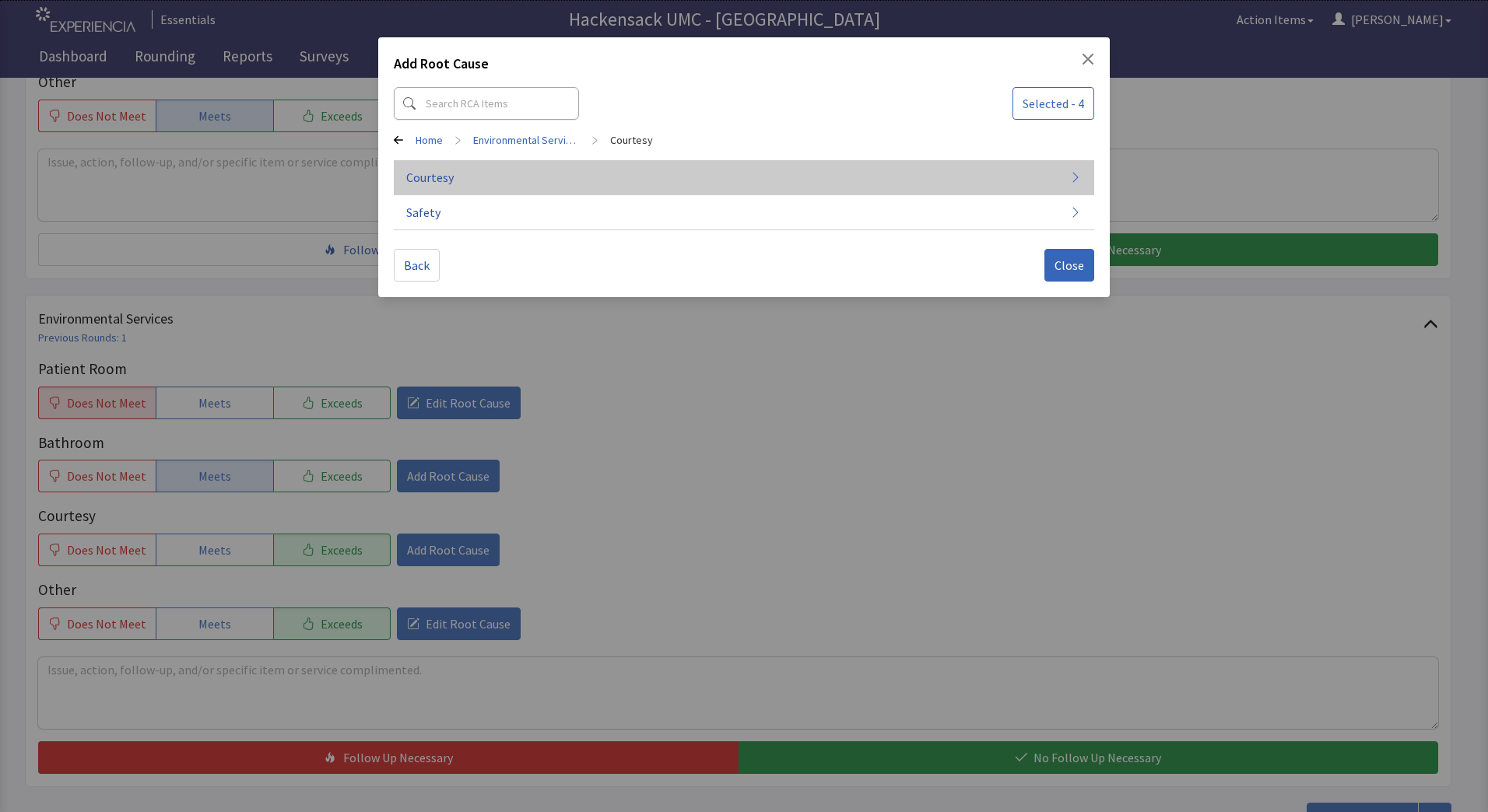
click at [488, 181] on button "Courtesy" at bounding box center [744, 178] width 700 height 35
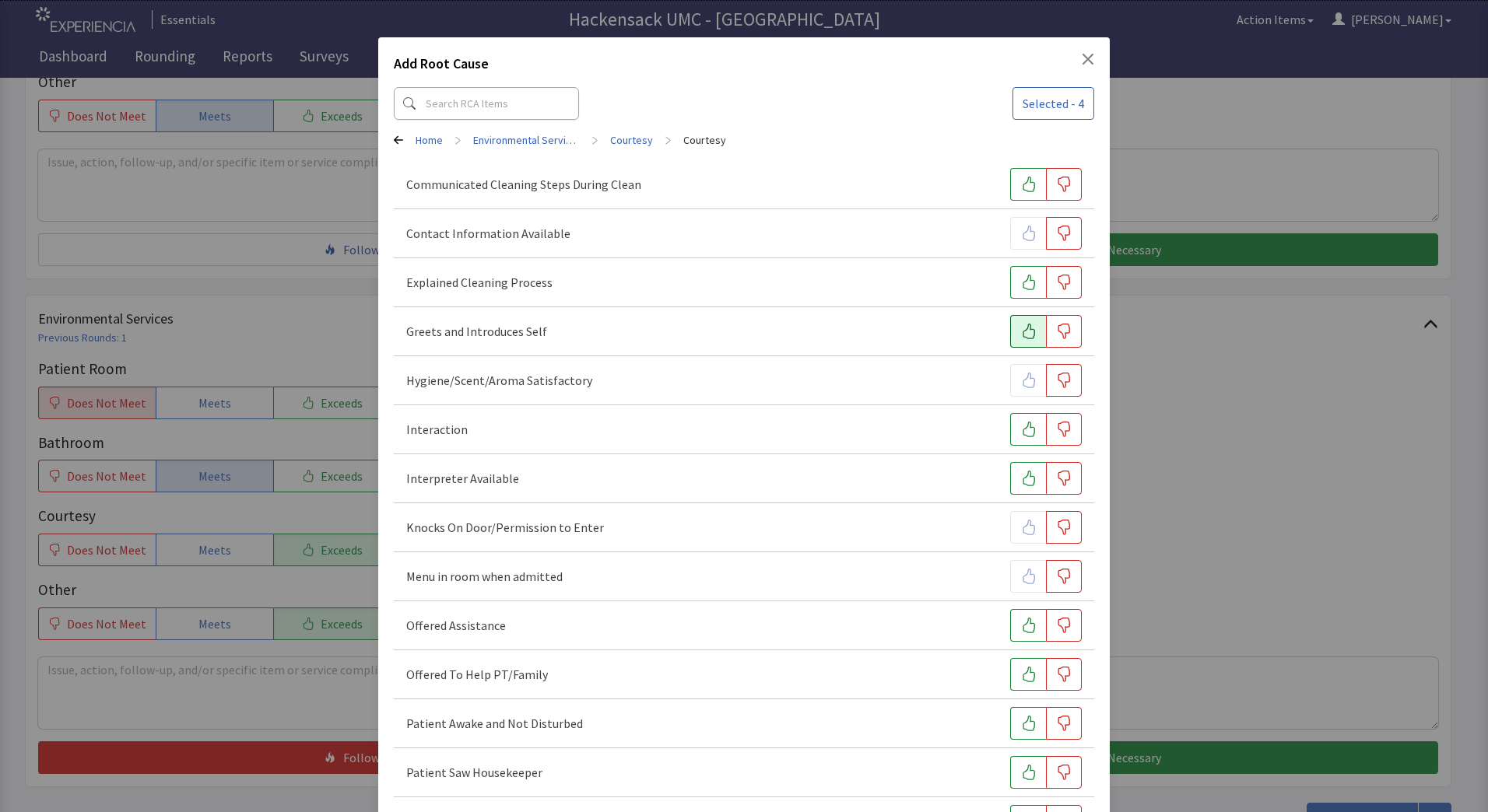
click at [1018, 340] on button "button" at bounding box center [1028, 331] width 36 height 32
click at [1015, 438] on button "button" at bounding box center [1028, 429] width 36 height 32
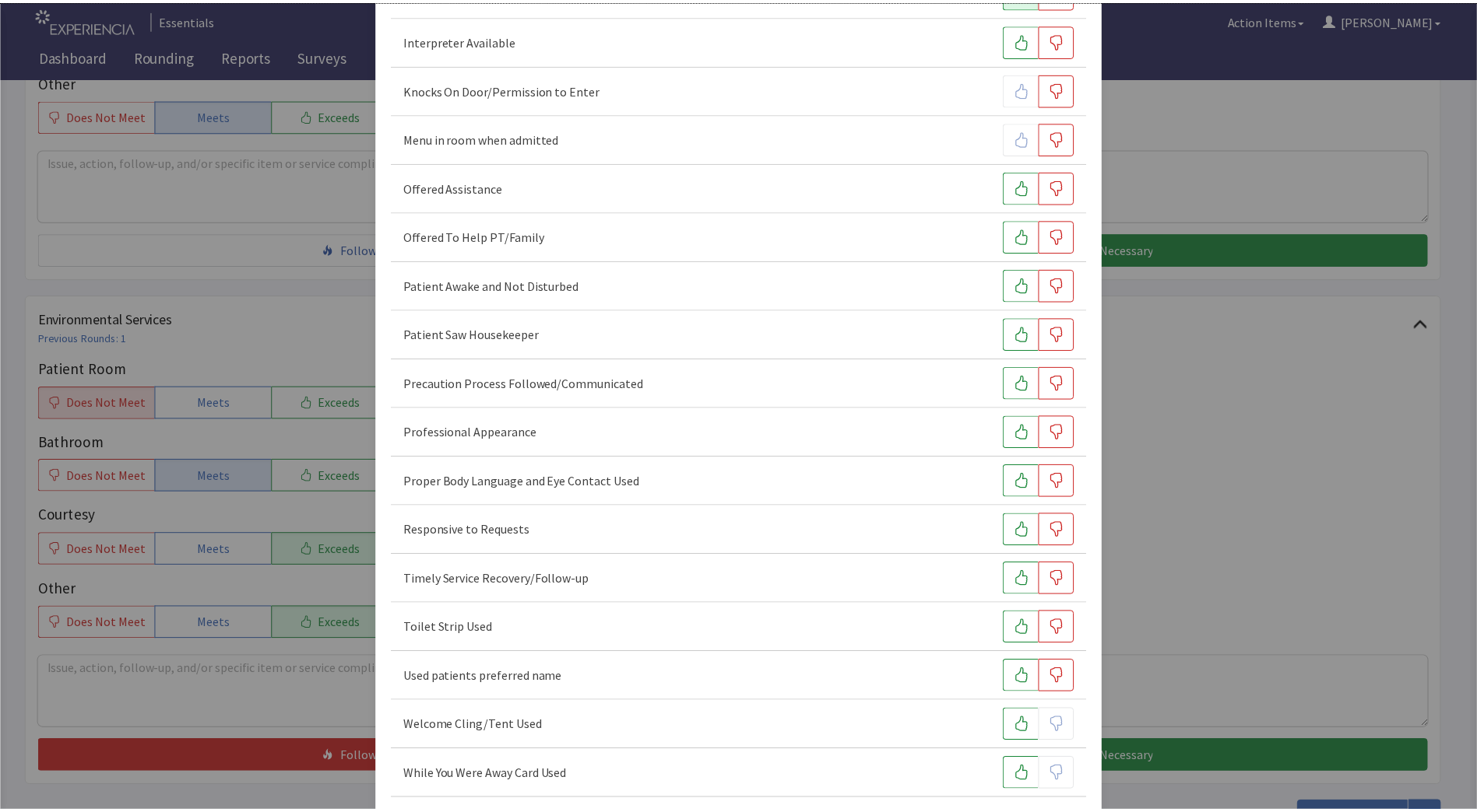
scroll to position [506, 0]
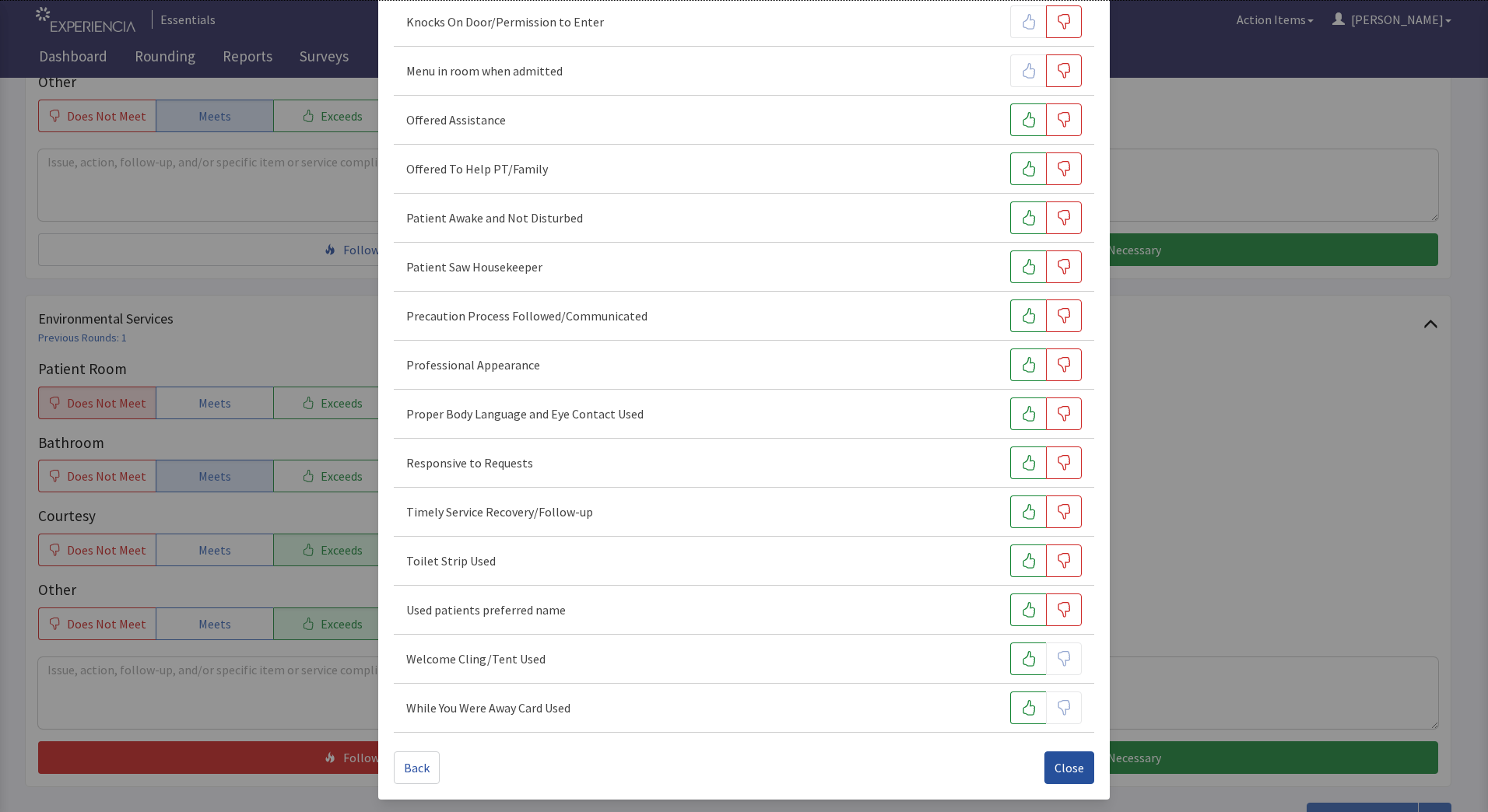
click at [1071, 779] on button "Close" at bounding box center [1069, 767] width 50 height 32
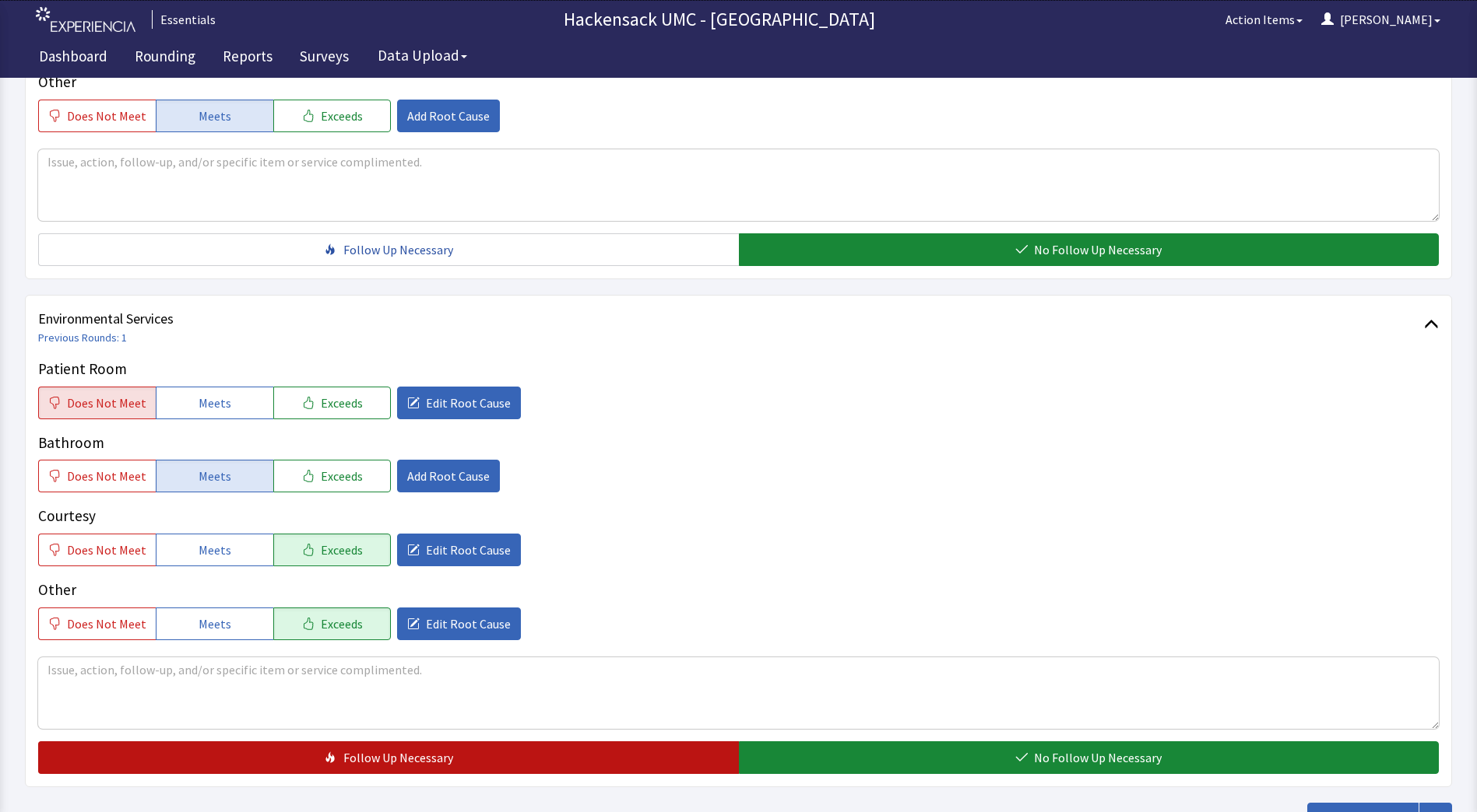
click at [622, 765] on button "Follow Up Necessary" at bounding box center [389, 757] width 700 height 32
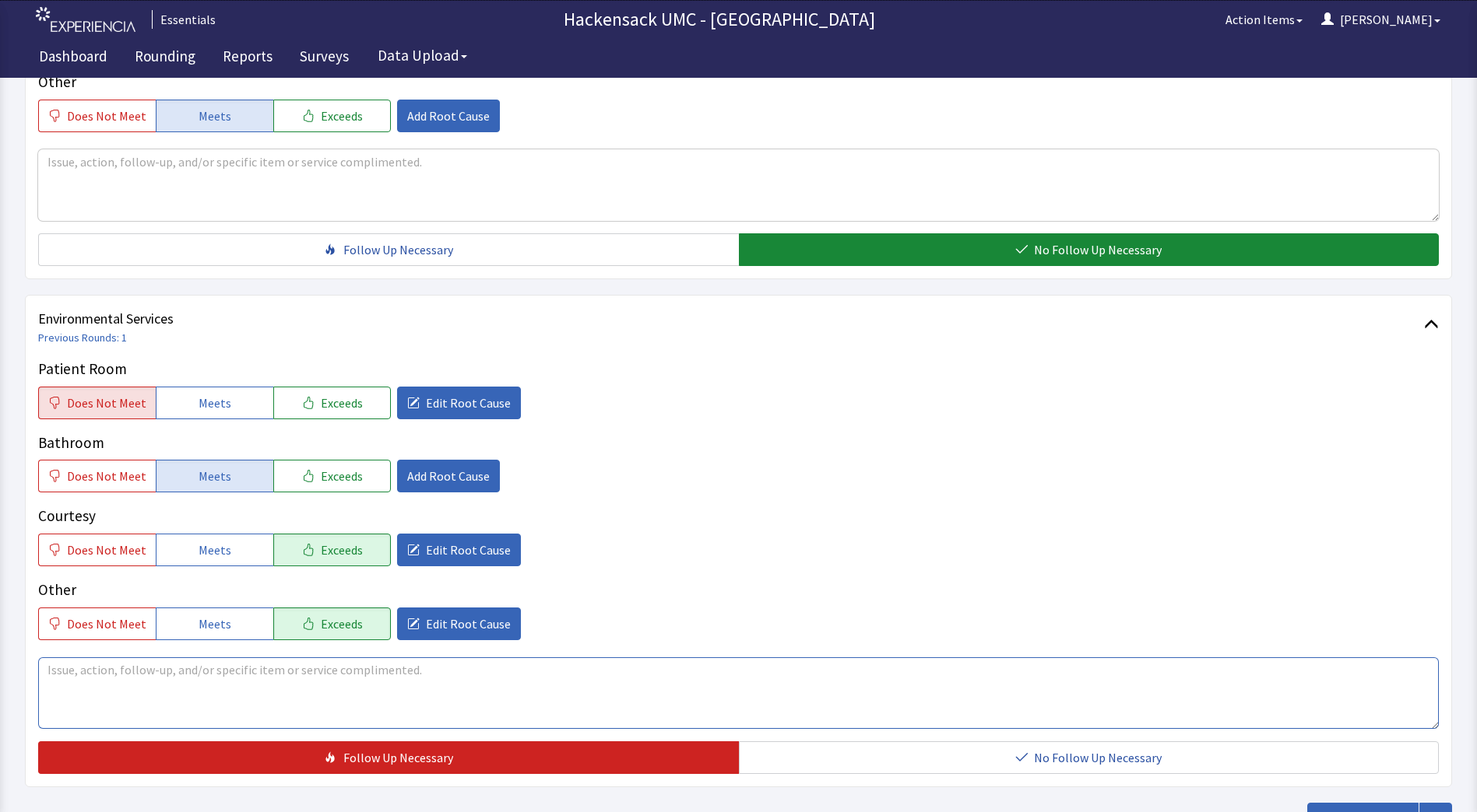
click at [319, 683] on textarea at bounding box center [739, 693] width 1401 height 72
click at [358, 679] on textarea "Patient called to have the trash picked up. P" at bounding box center [739, 693] width 1401 height 72
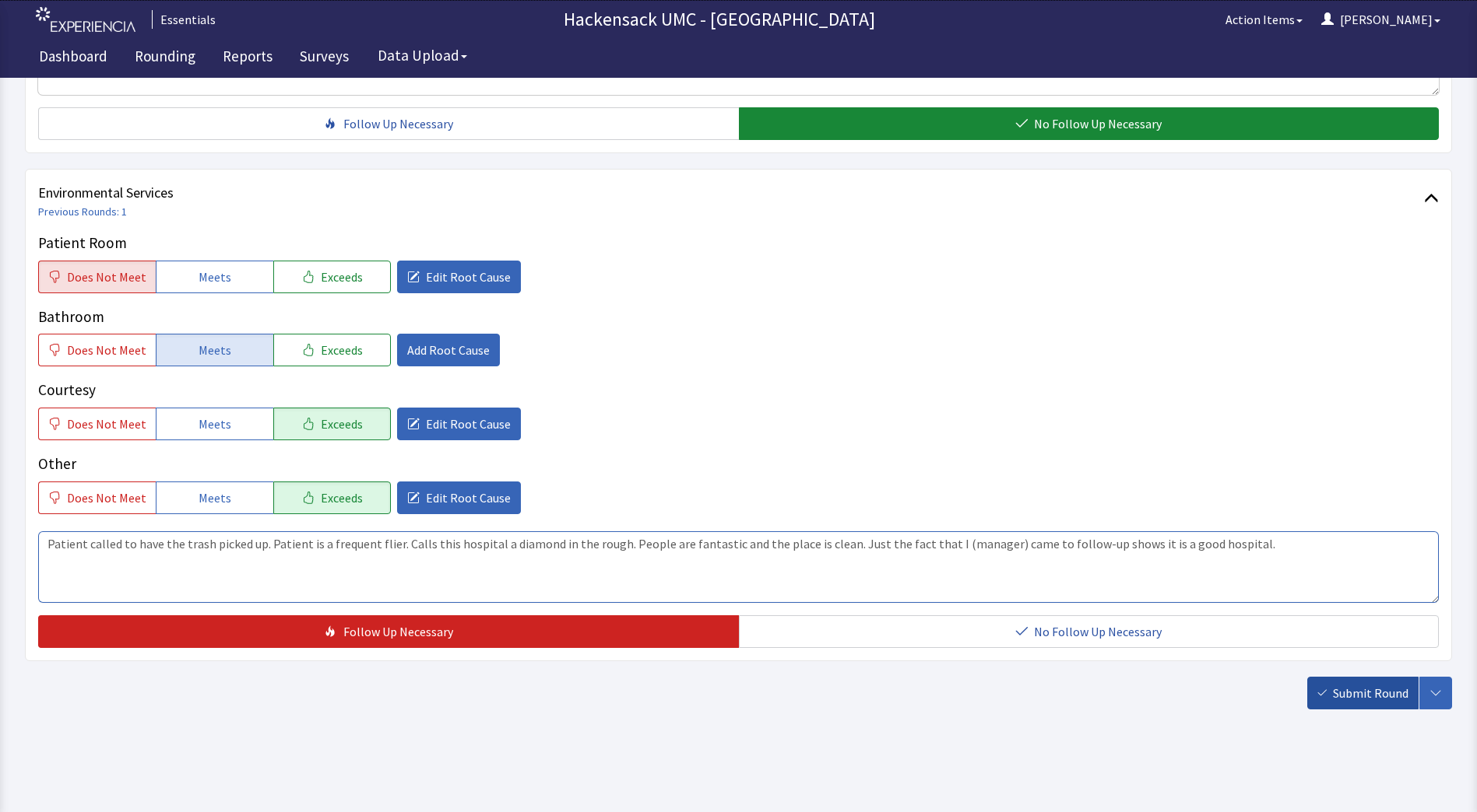
type textarea "Patient called to have the trash picked up. Patient is a frequent flier. Calls …"
click at [1346, 698] on span "Submit Round" at bounding box center [1370, 693] width 75 height 18
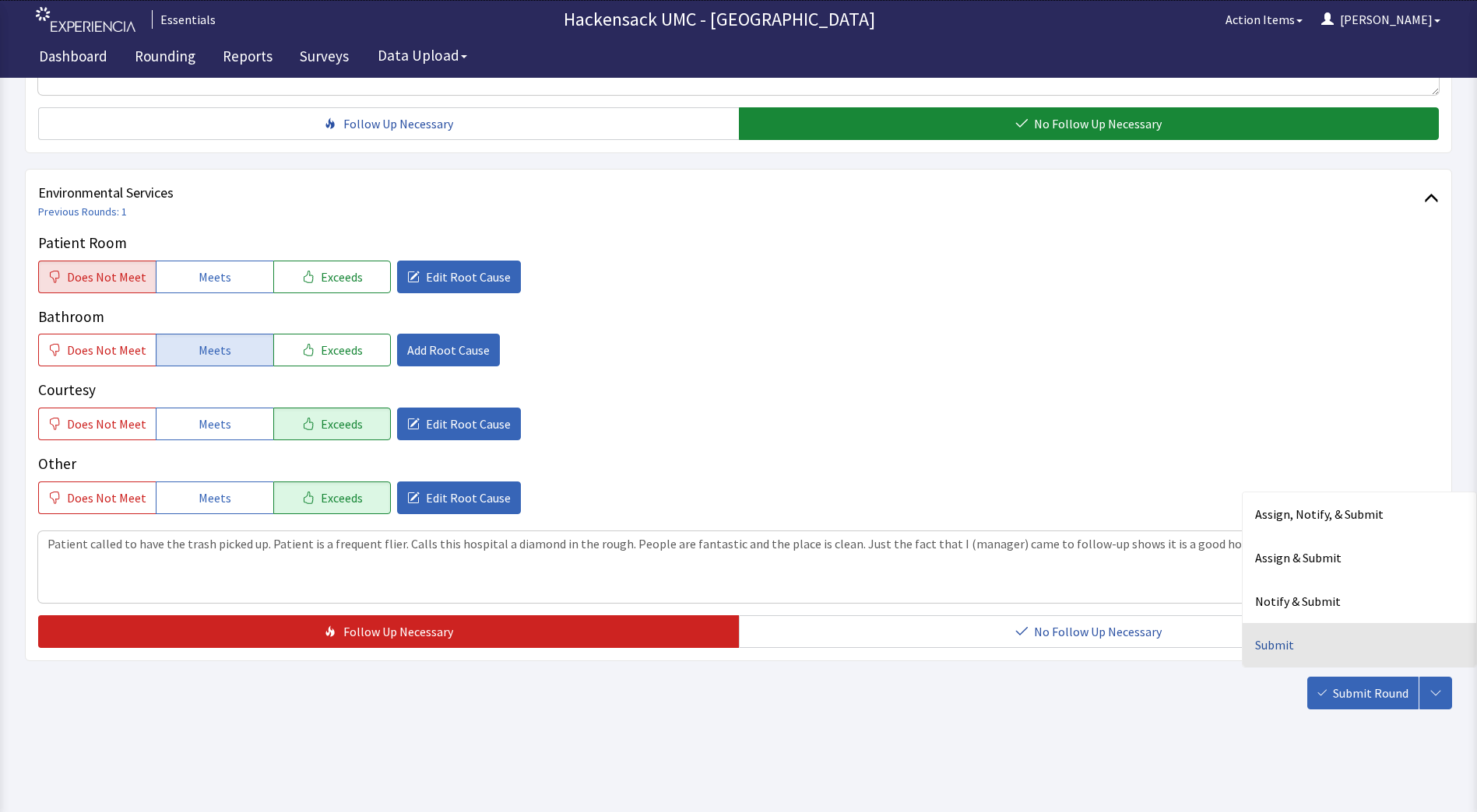
click at [1296, 648] on div "Submit" at bounding box center [1359, 645] width 234 height 44
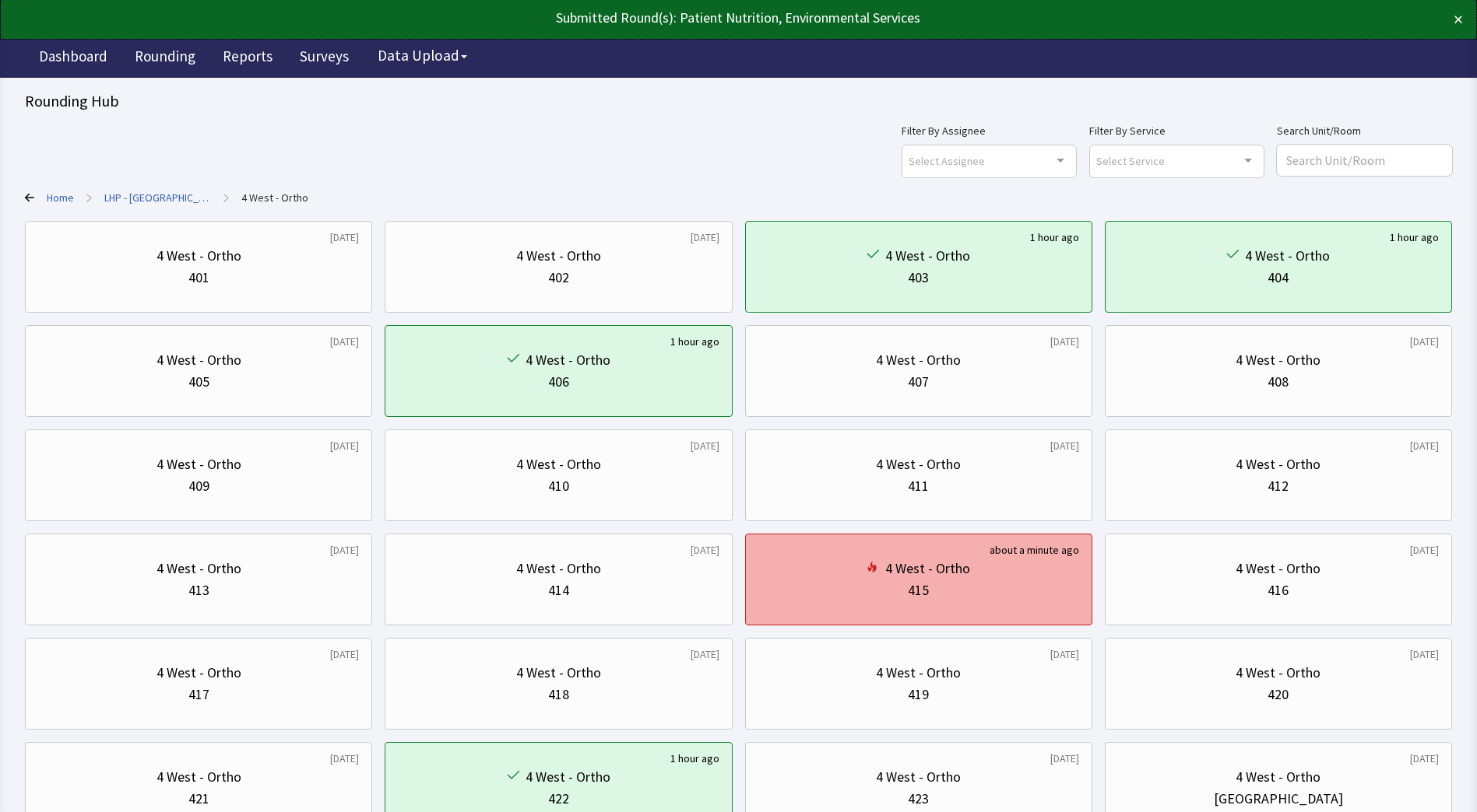
click at [1004, 586] on div "415" at bounding box center [918, 590] width 320 height 22
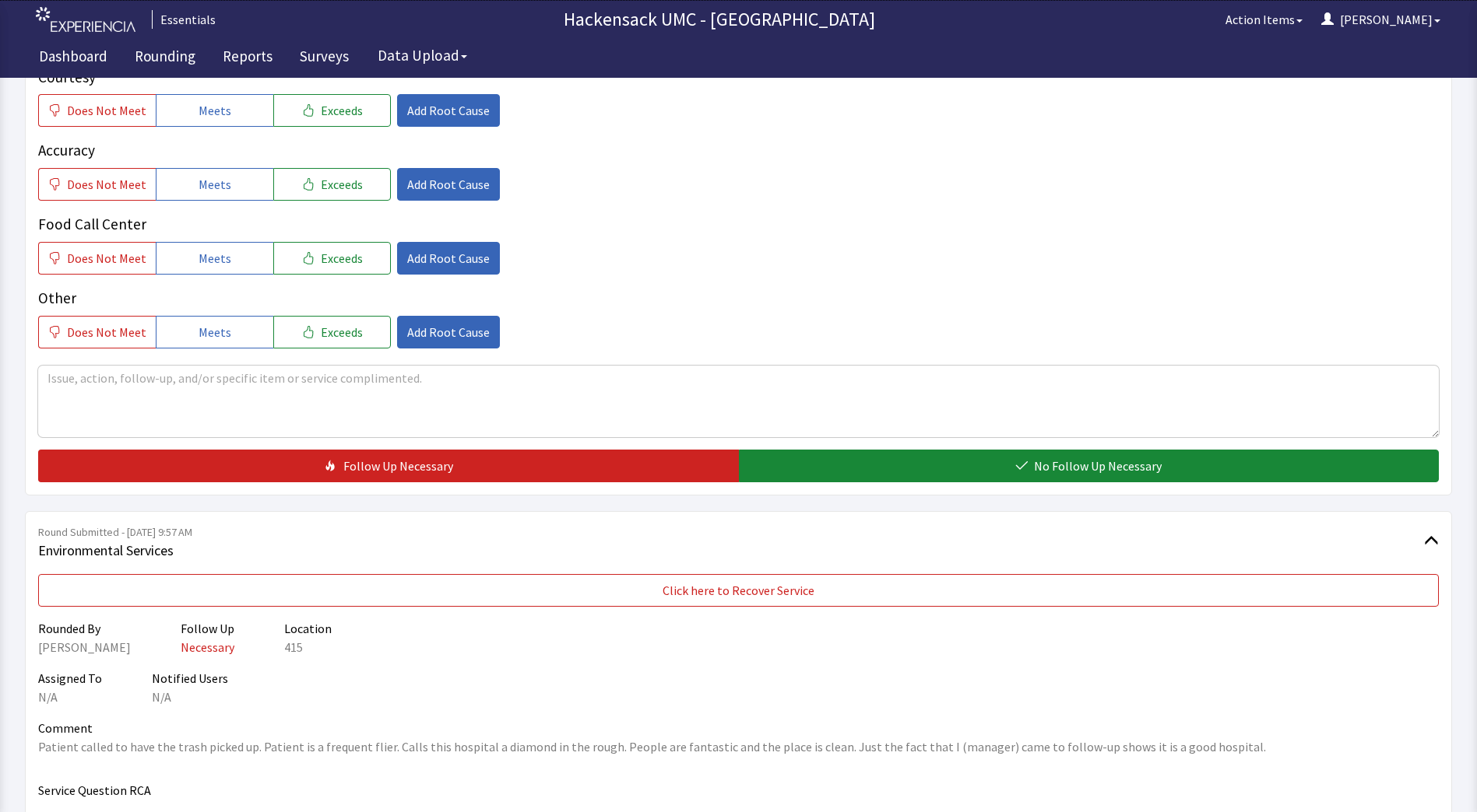
scroll to position [451, 0]
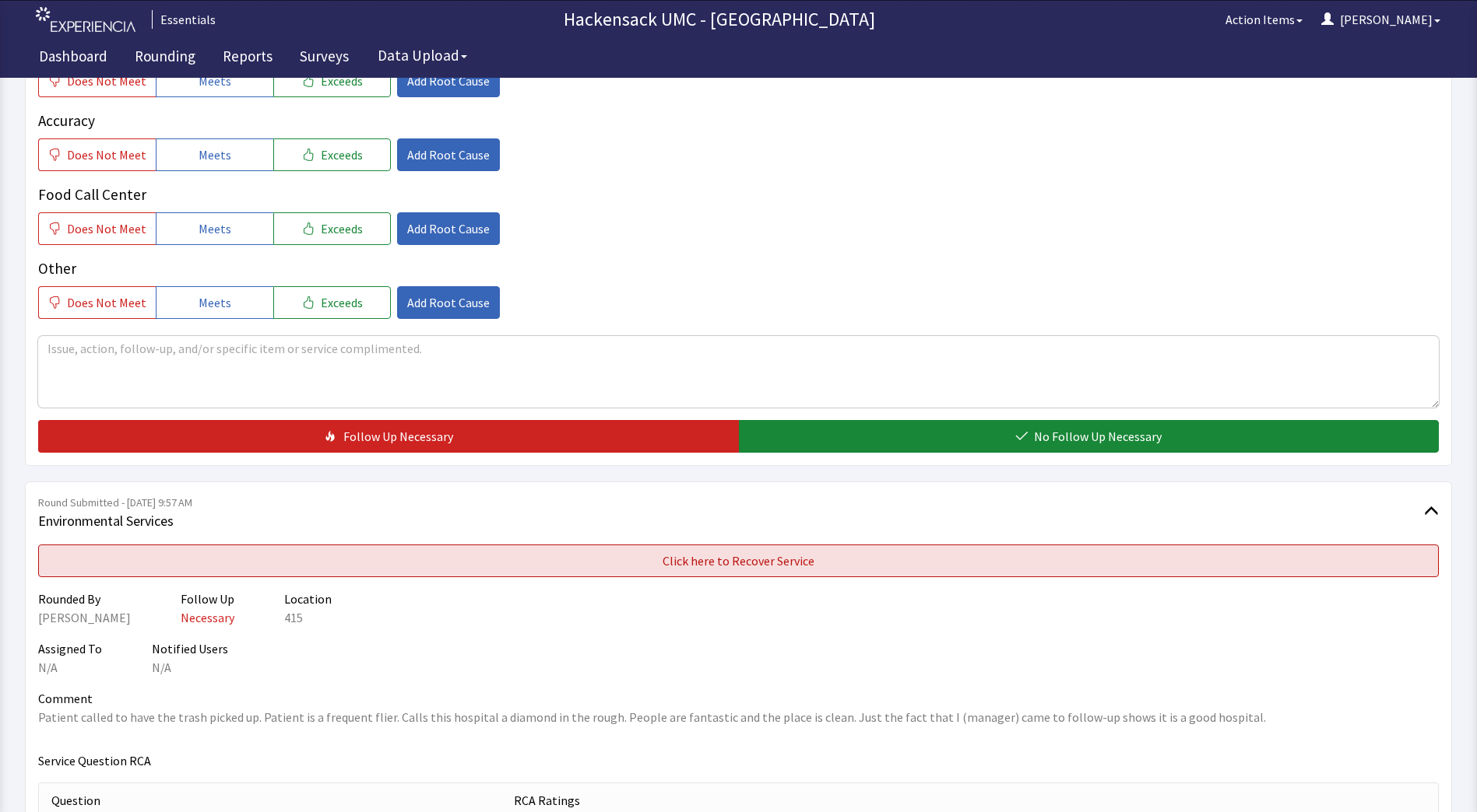
click at [883, 550] on button "Click here to Recover Service" at bounding box center [739, 560] width 1401 height 32
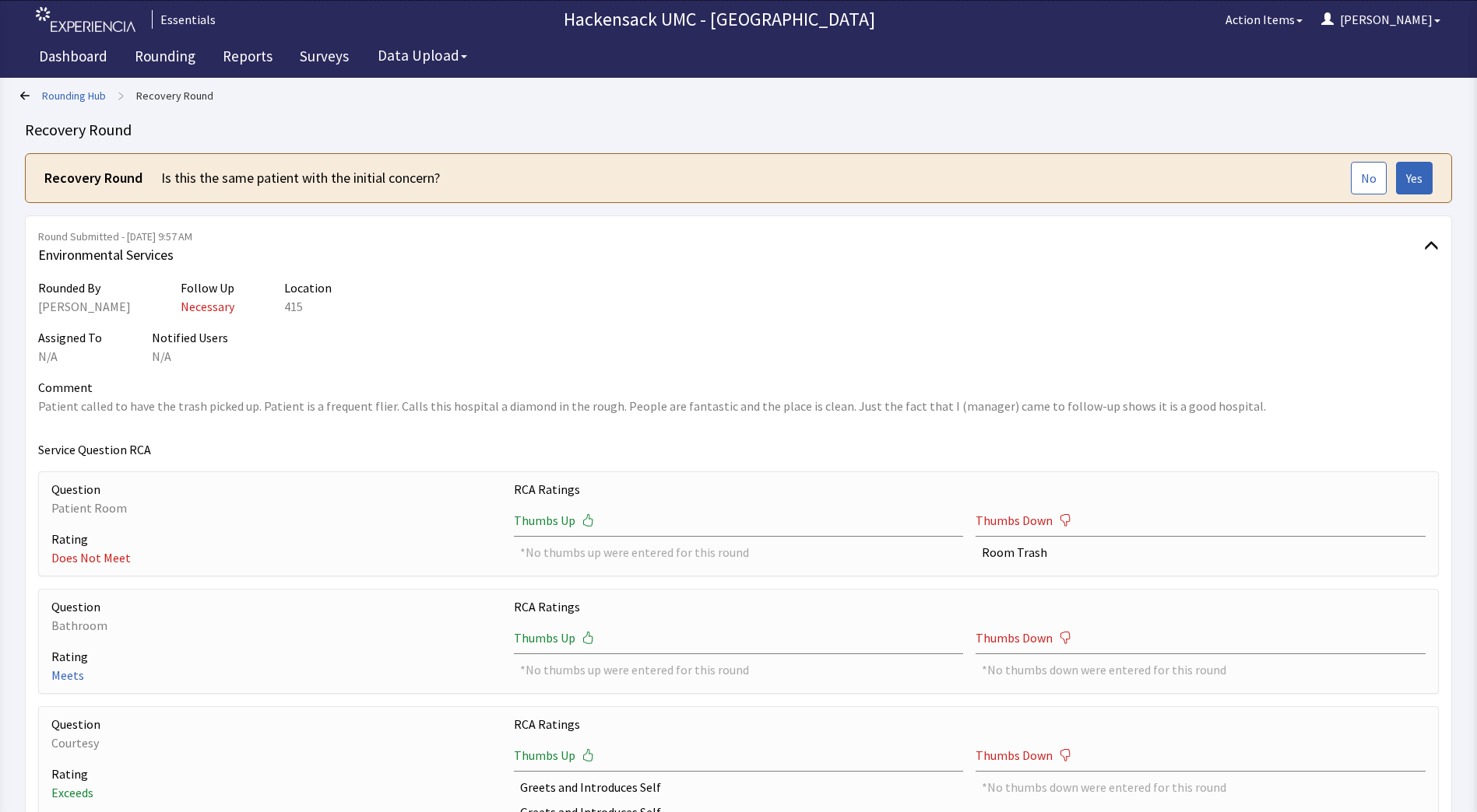
click at [871, 565] on div "Thumbs Up *No thumbs up were entered for this round" at bounding box center [739, 539] width 450 height 57
click at [1413, 187] on button "Yes" at bounding box center [1414, 178] width 37 height 32
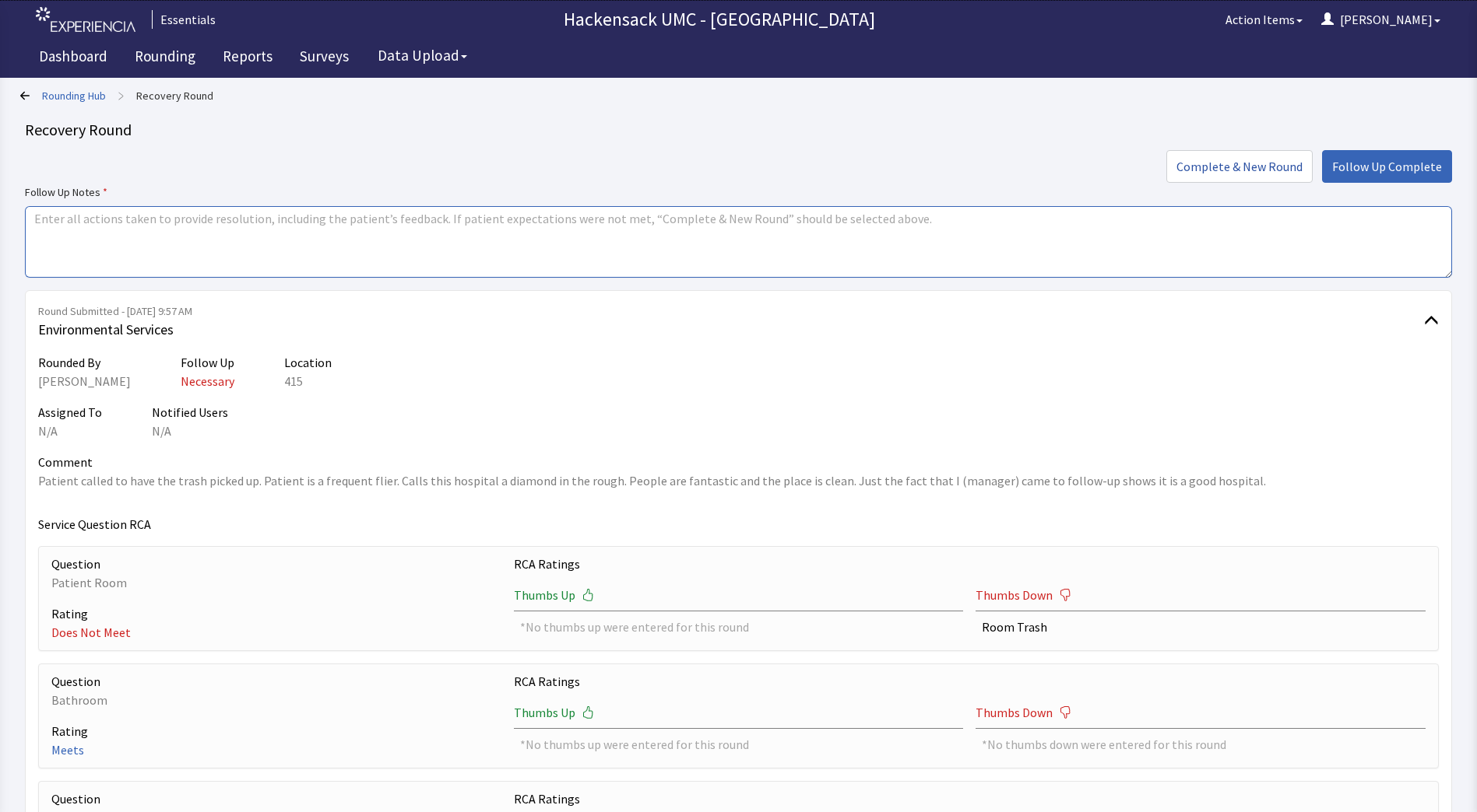
click at [475, 230] on textarea at bounding box center [738, 242] width 1427 height 72
type textarea "Went and saw the patient had Isaiah take out the trash and clean room."
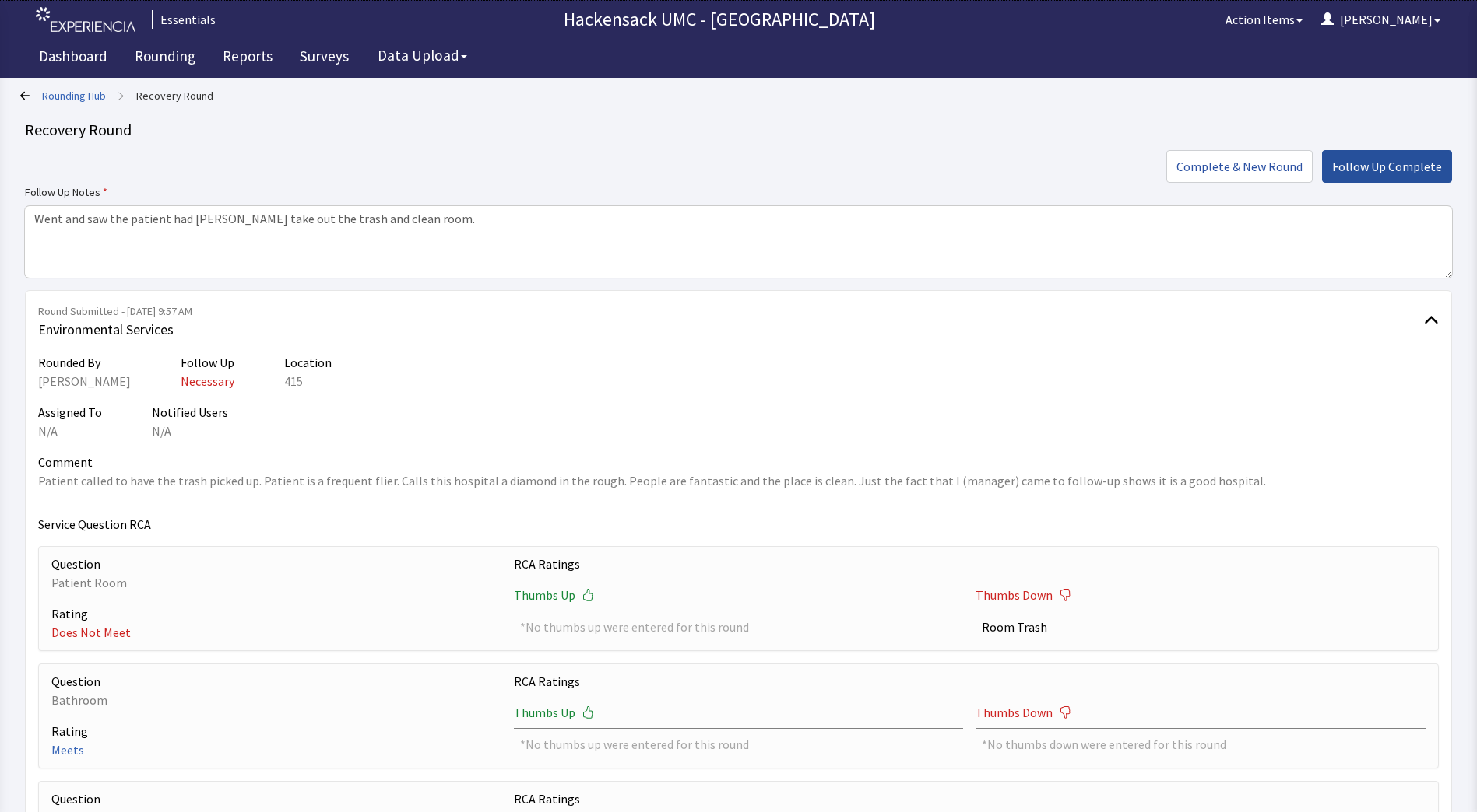
click at [1410, 165] on span "Follow Up Complete" at bounding box center [1386, 166] width 109 height 18
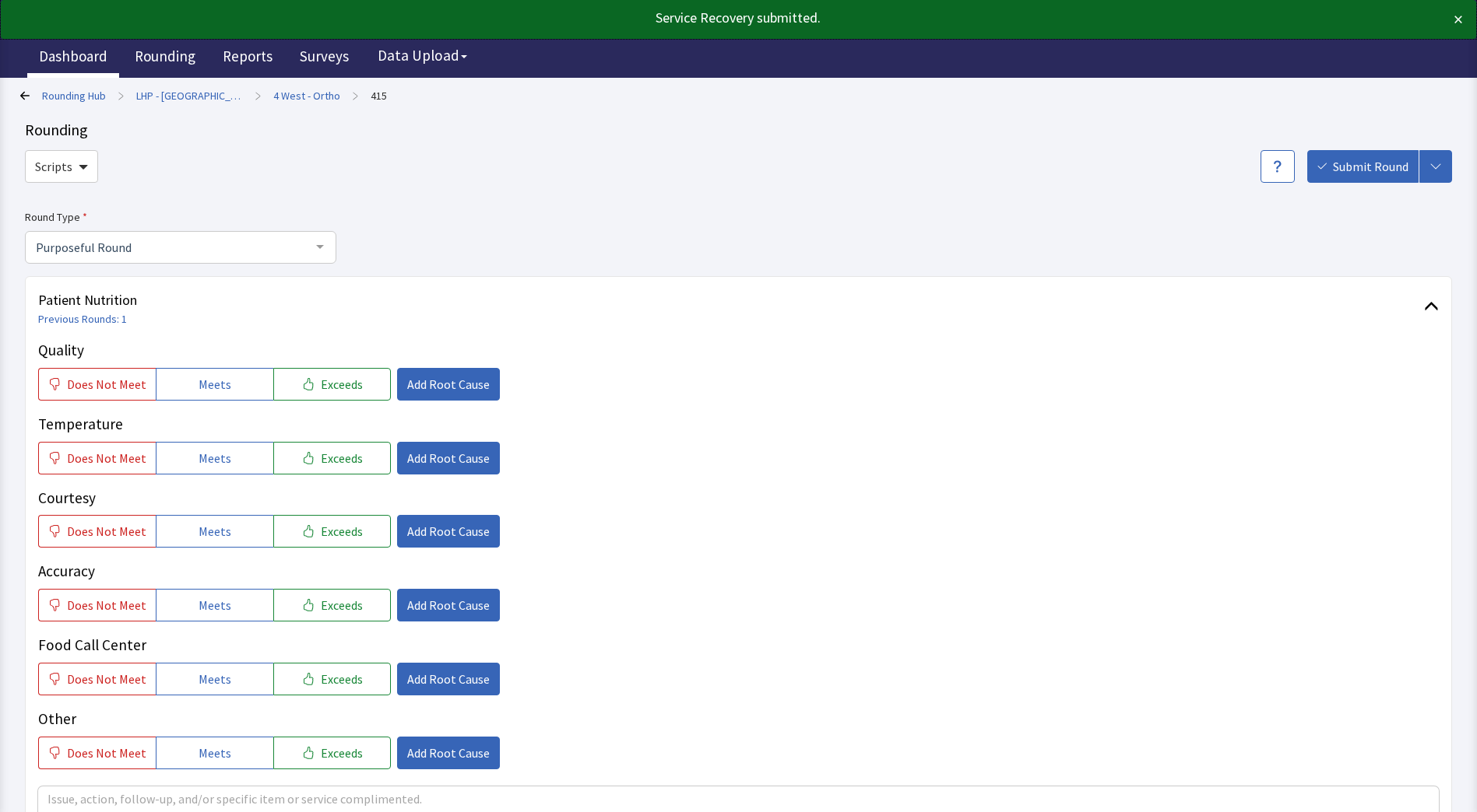
click at [88, 57] on link "Dashboard" at bounding box center [73, 58] width 92 height 38
